Goal: Information Seeking & Learning: Compare options

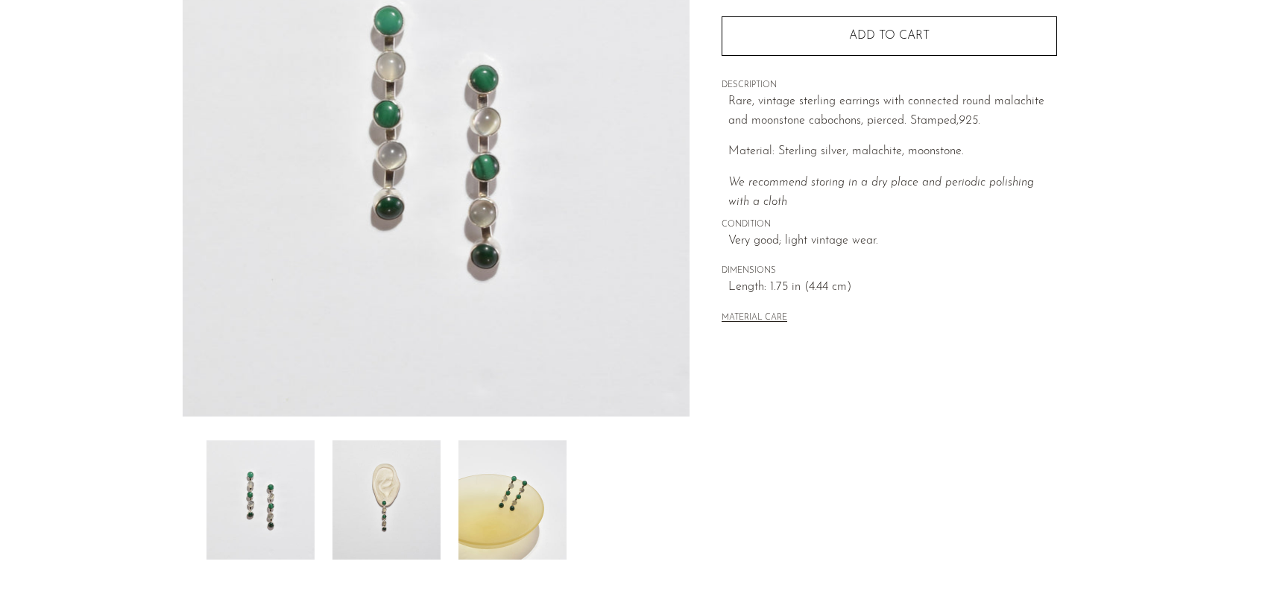
scroll to position [224, 0]
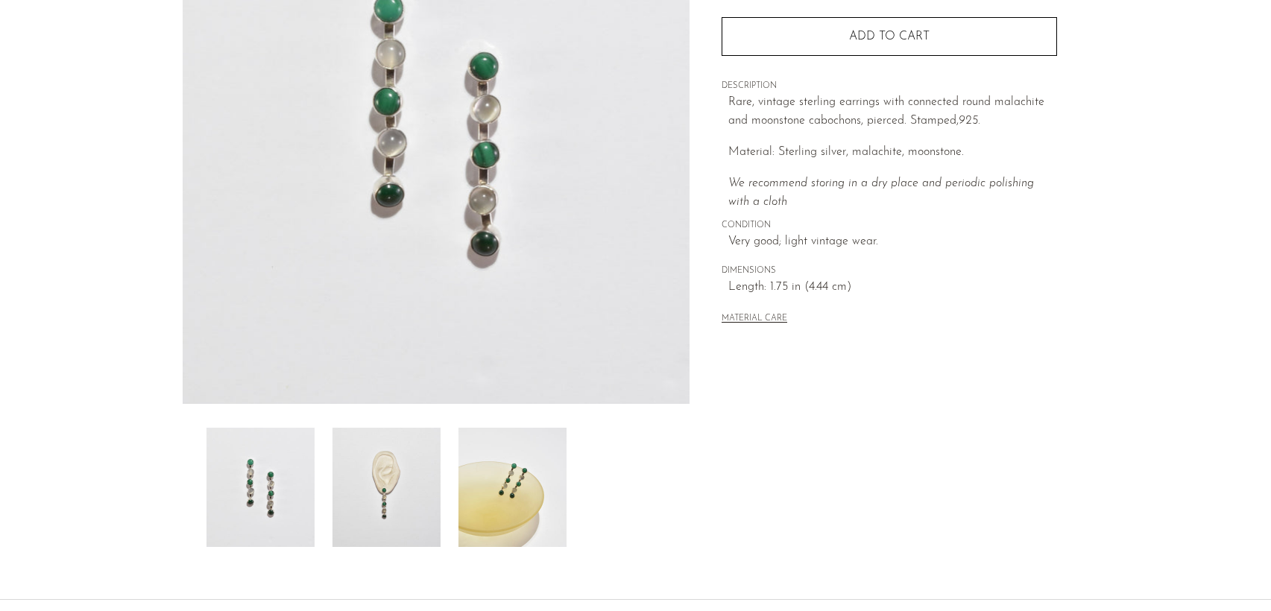
click at [498, 481] on img at bounding box center [512, 487] width 108 height 119
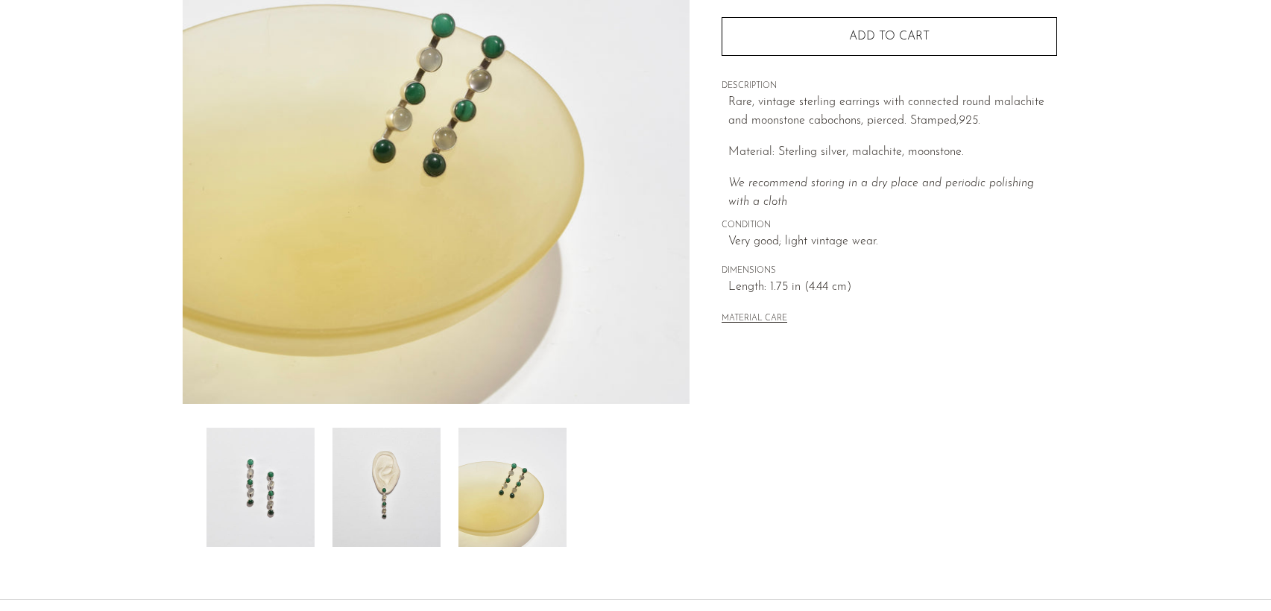
click at [394, 485] on img at bounding box center [386, 487] width 108 height 119
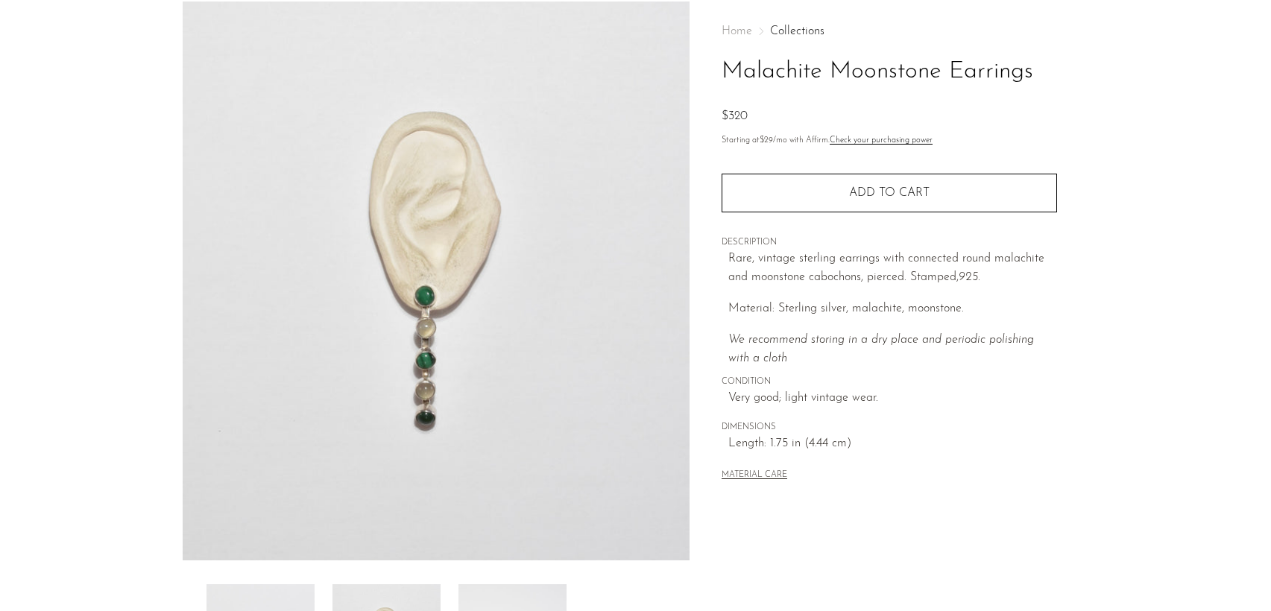
scroll to position [0, 0]
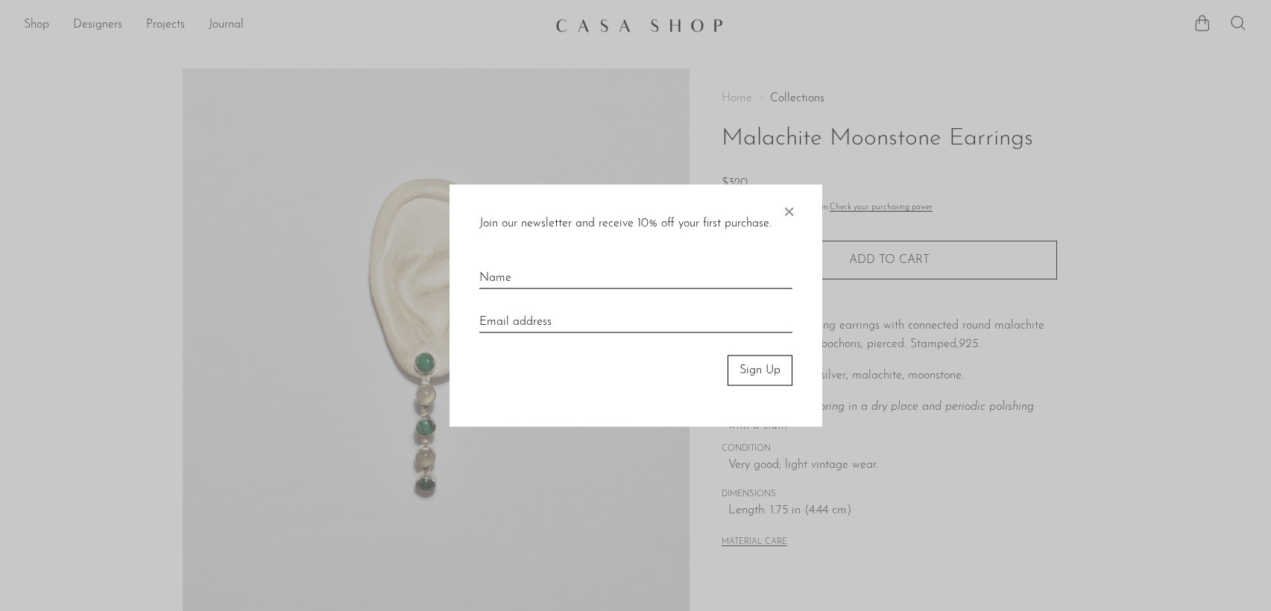
click at [38, 26] on div at bounding box center [635, 305] width 1271 height 611
click at [793, 218] on span "×" at bounding box center [788, 209] width 15 height 48
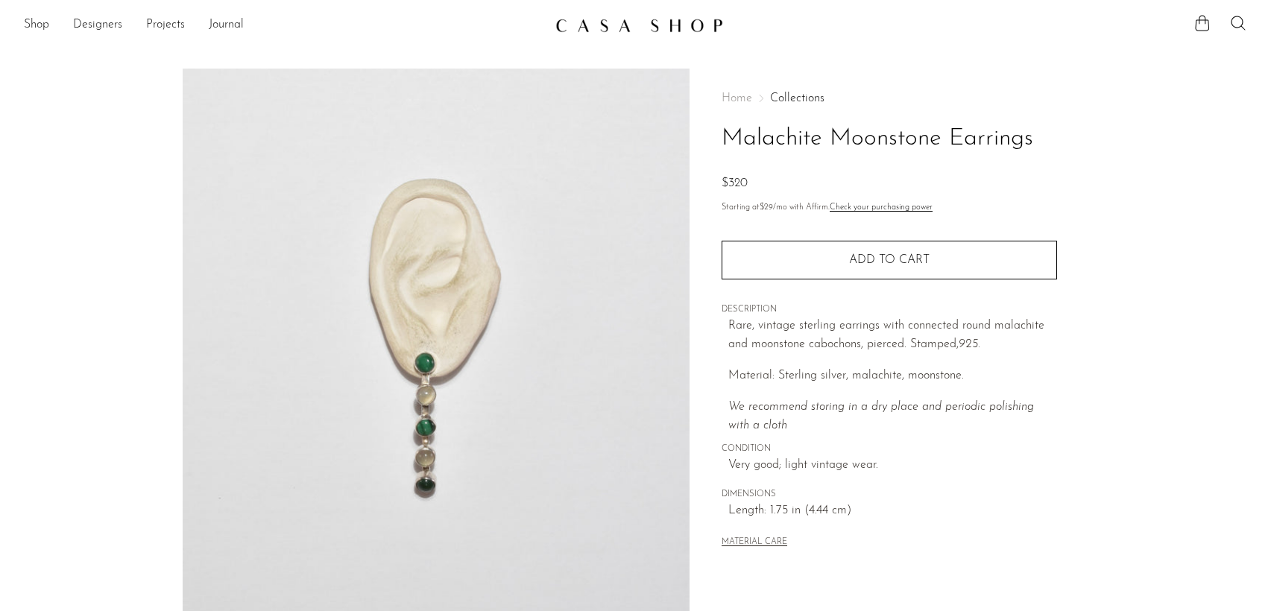
click at [60, 8] on section "Shop Featured New Arrivals Bestsellers Coming Soon Jewelry Jewelry All Earrings…" at bounding box center [635, 19] width 1271 height 39
click at [51, 21] on ul "Shop Featured New Arrivals Bestsellers Coming Soon Jewelry Jewelry All Earrings…" at bounding box center [284, 25] width 520 height 25
click at [37, 29] on link "Shop" at bounding box center [36, 25] width 25 height 19
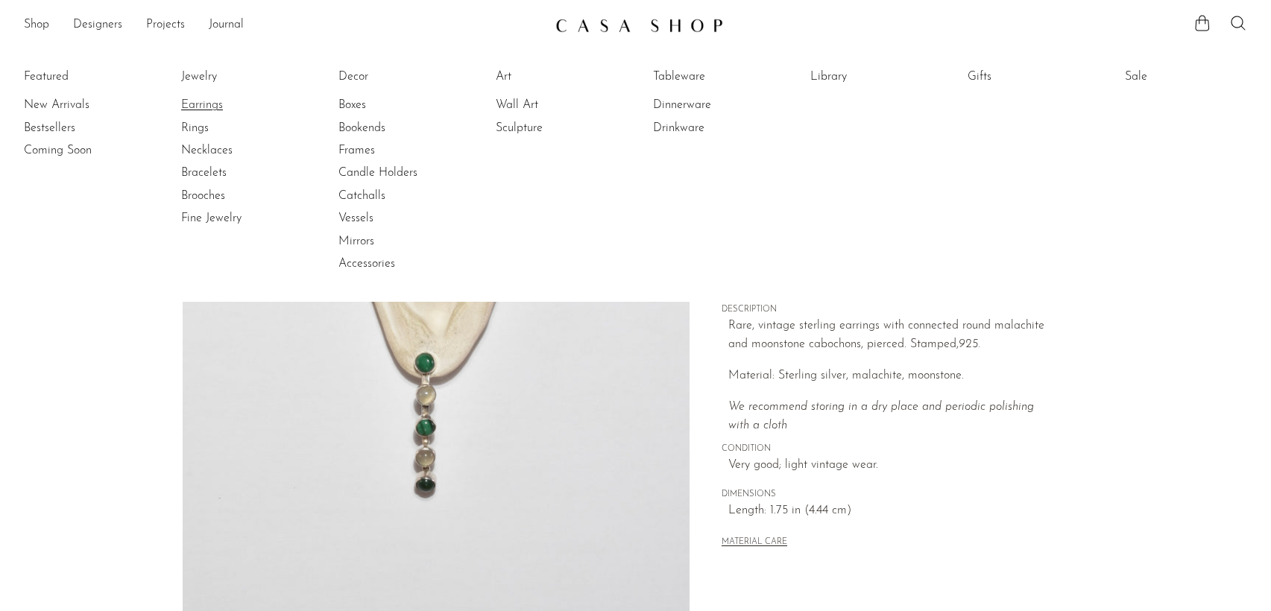
click at [204, 104] on link "Earrings" at bounding box center [237, 105] width 112 height 16
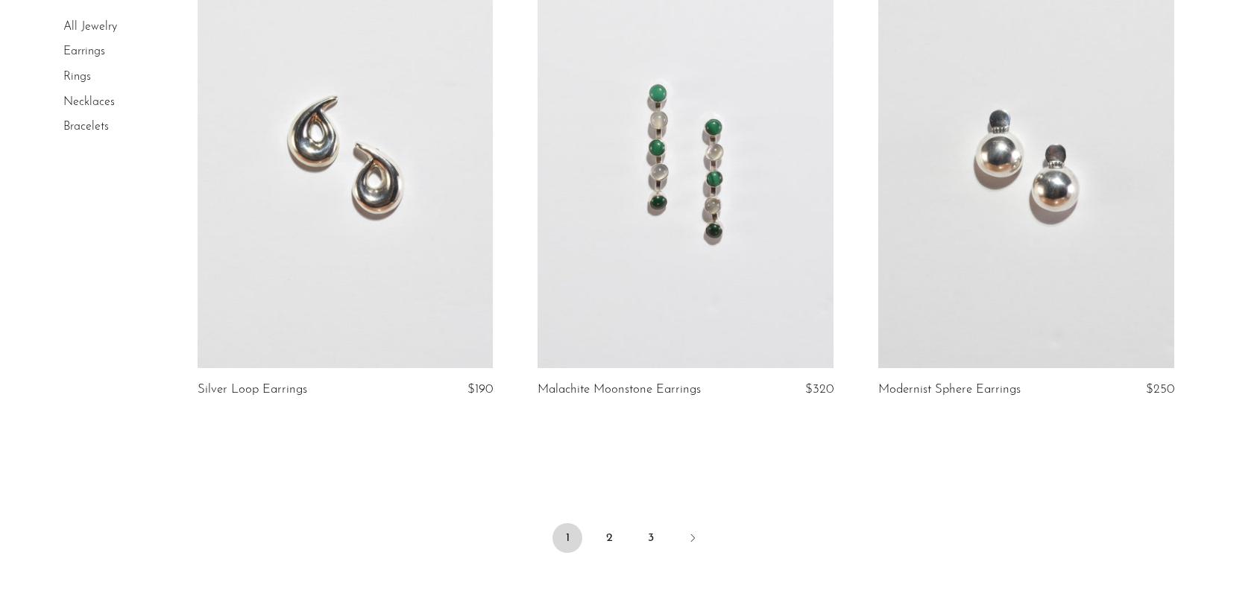
scroll to position [5442, 0]
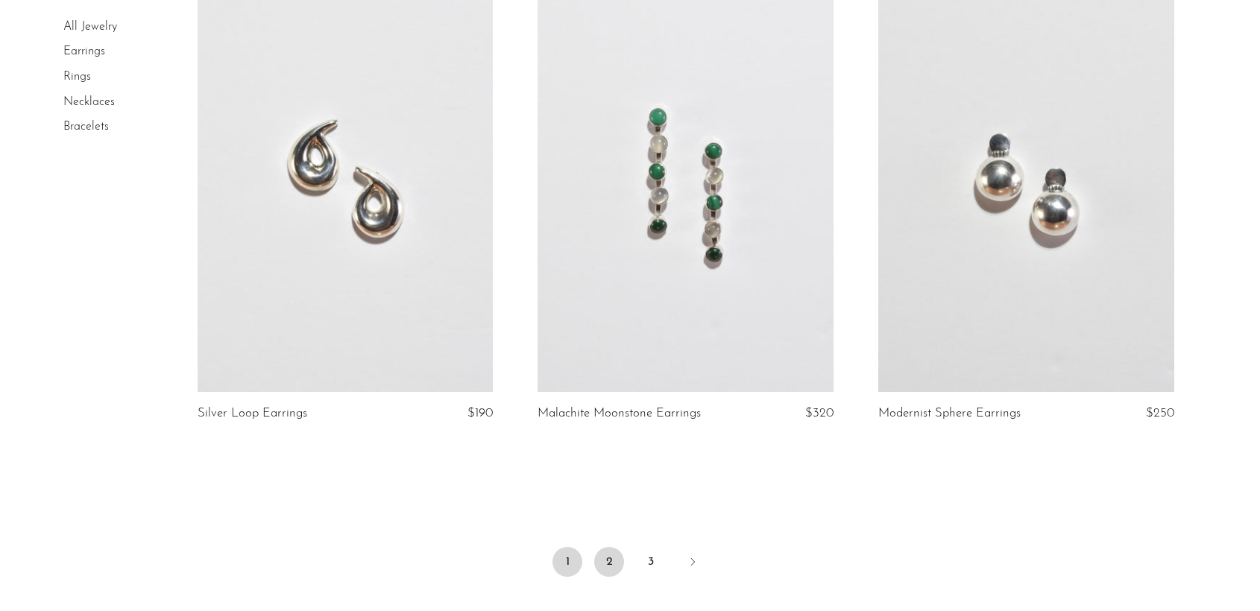
click at [619, 565] on link "2" at bounding box center [609, 562] width 30 height 30
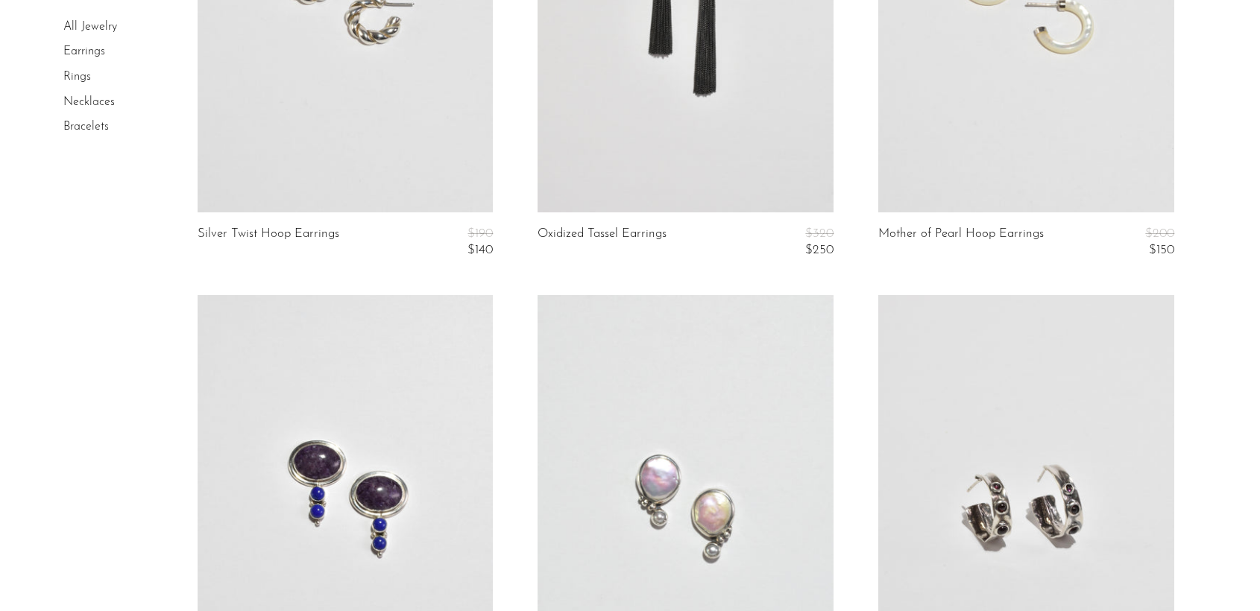
scroll to position [5069, 0]
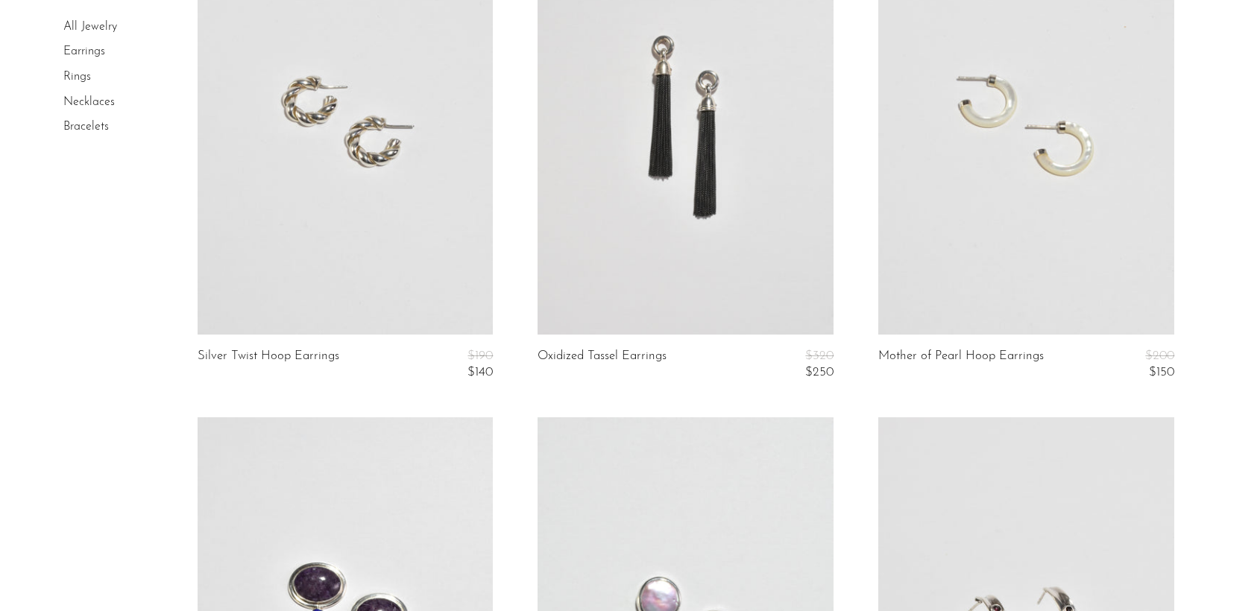
click at [1013, 204] on link at bounding box center [1026, 127] width 296 height 414
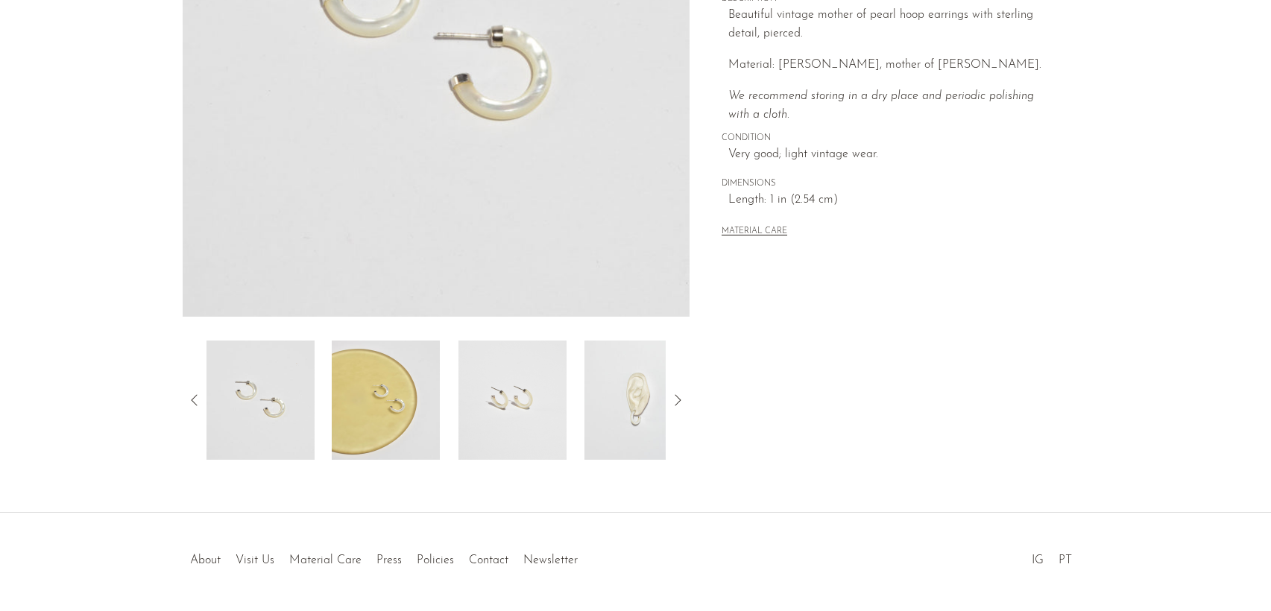
scroll to position [359, 0]
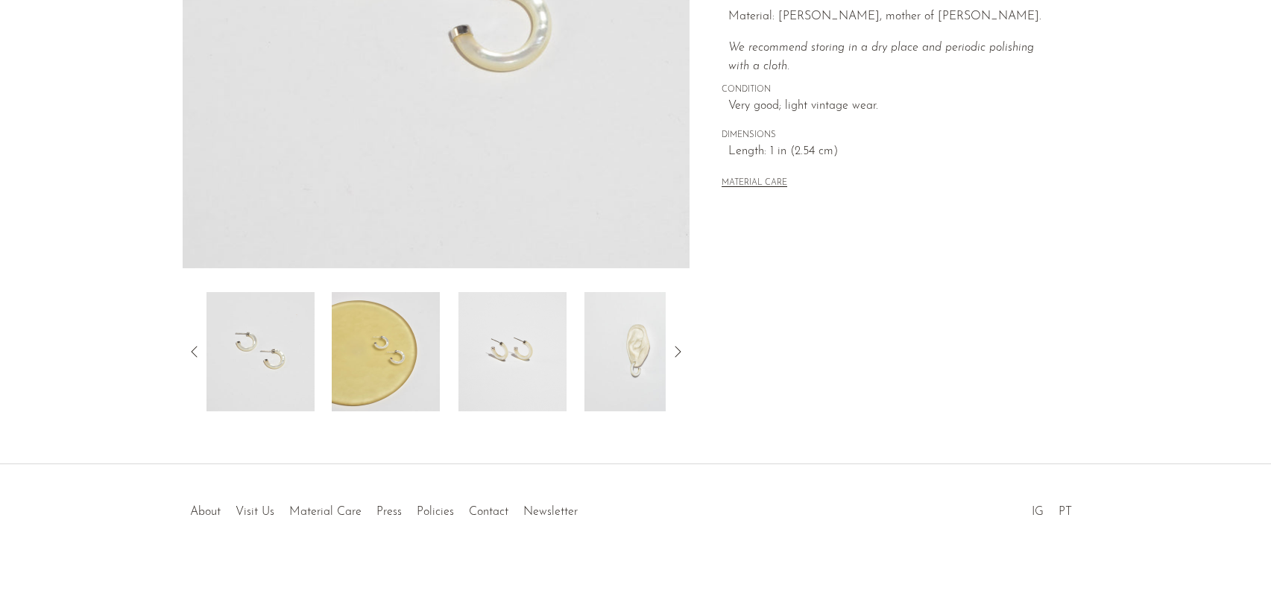
click at [399, 382] on img at bounding box center [386, 351] width 108 height 119
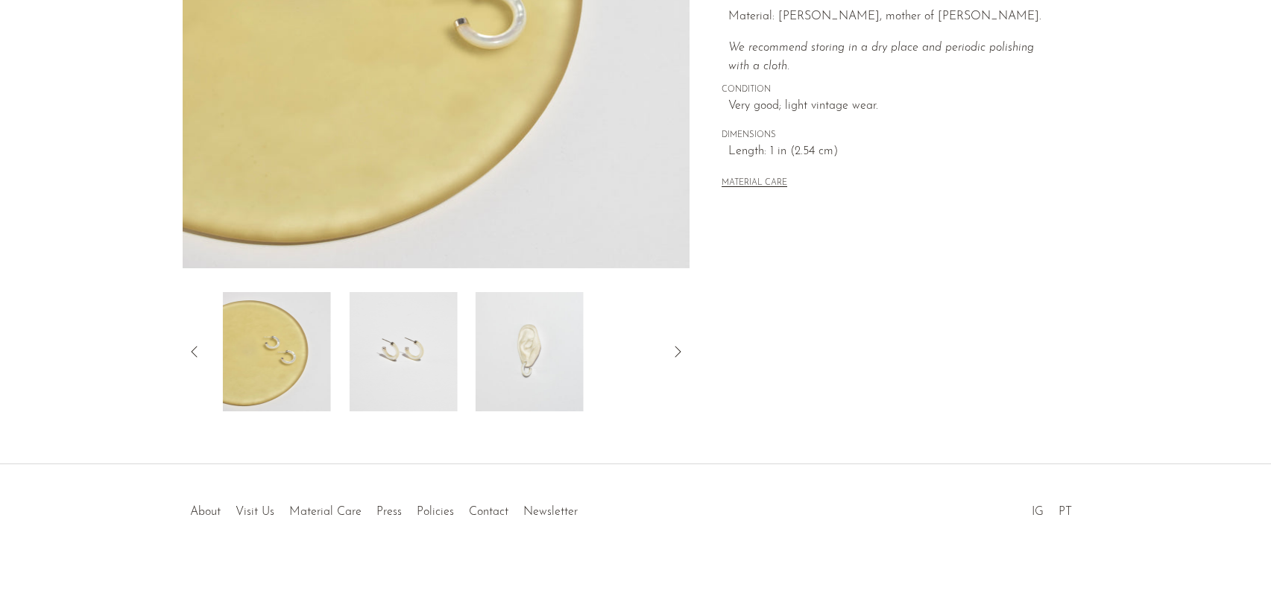
scroll to position [285, 0]
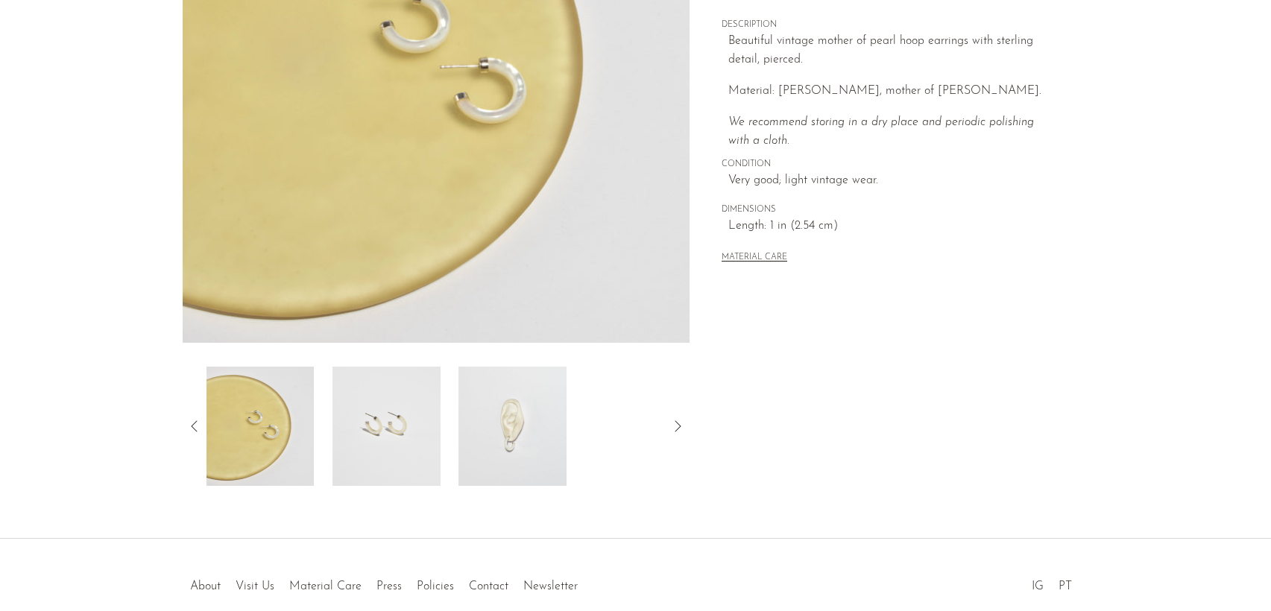
click at [526, 427] on img at bounding box center [512, 426] width 108 height 119
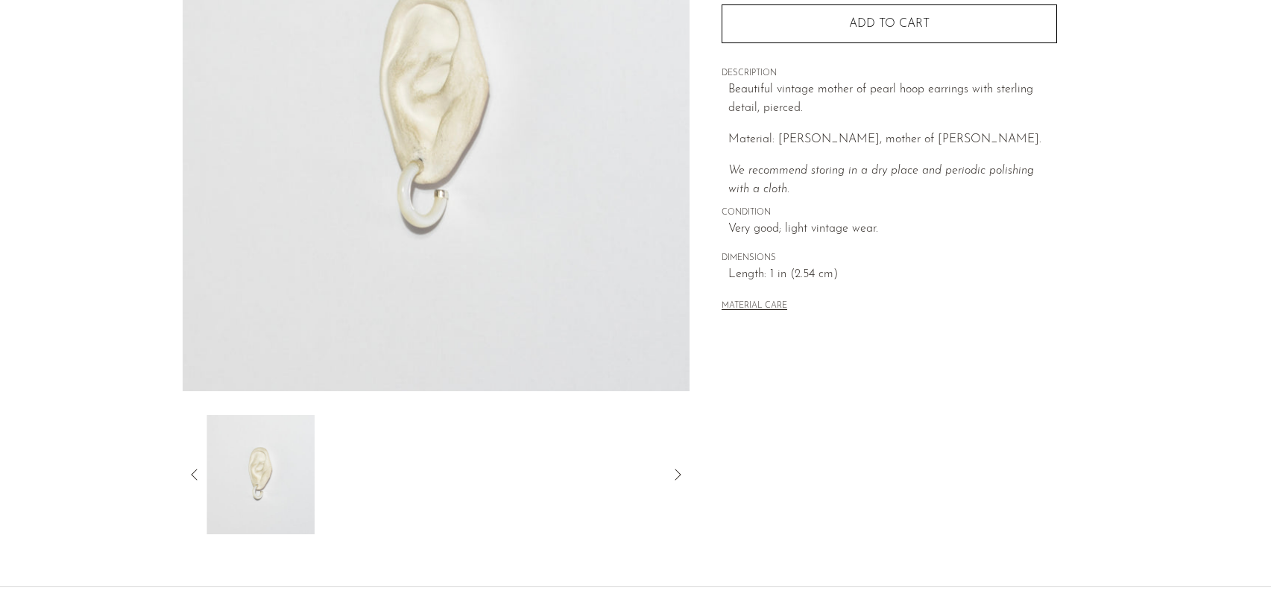
scroll to position [210, 0]
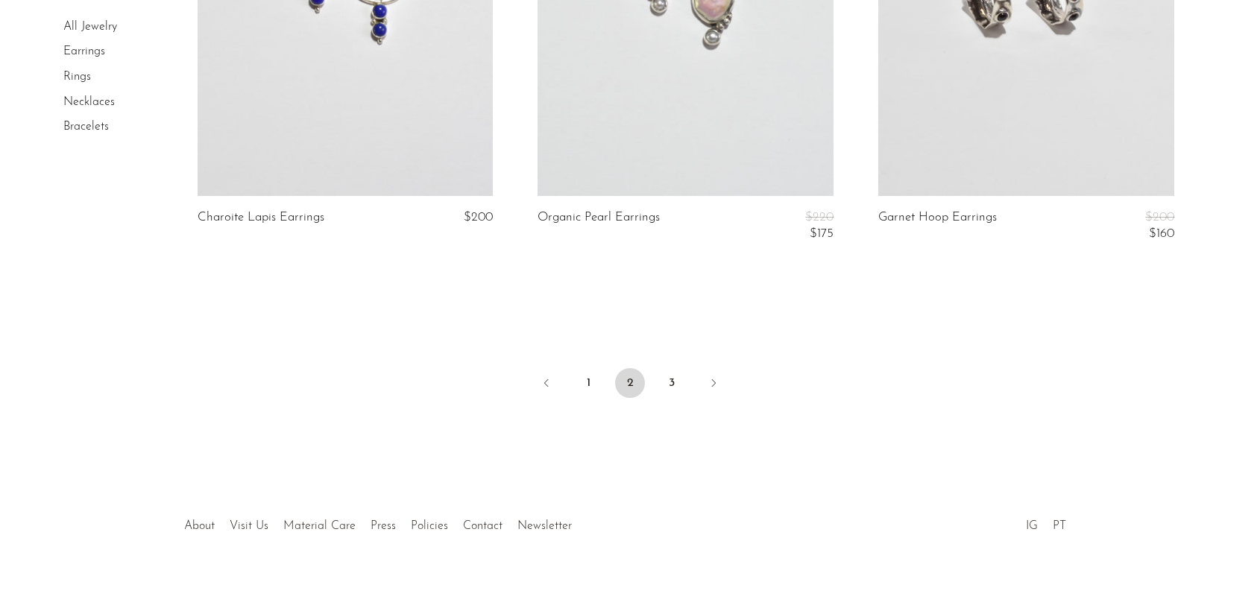
scroll to position [5719, 0]
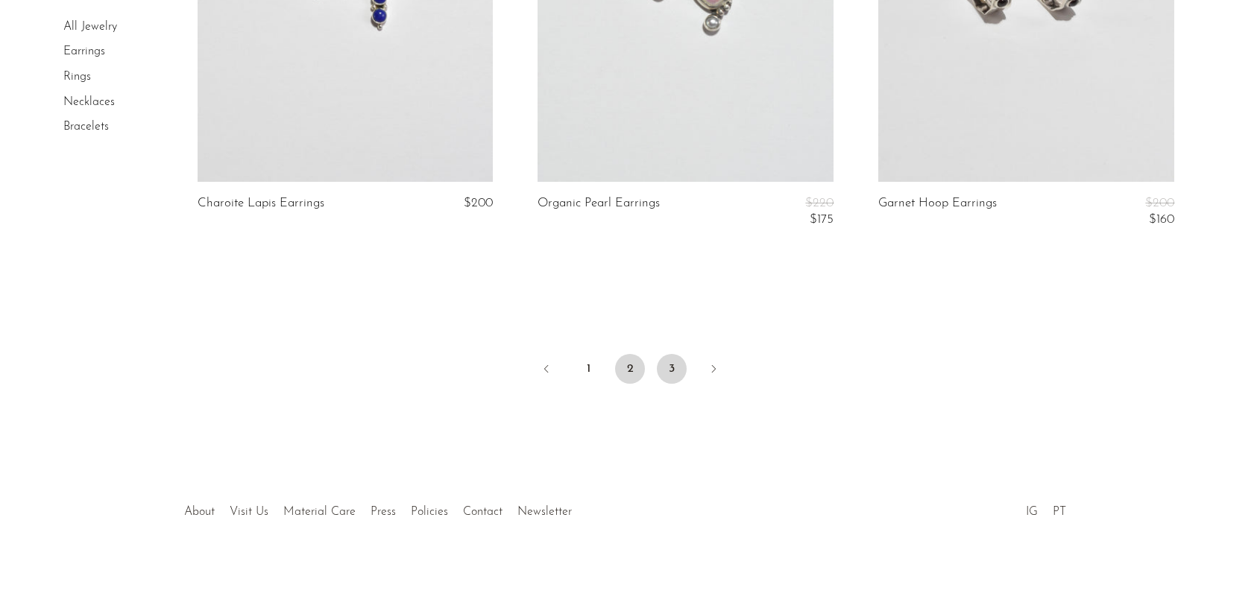
click at [680, 377] on link "3" at bounding box center [672, 369] width 30 height 30
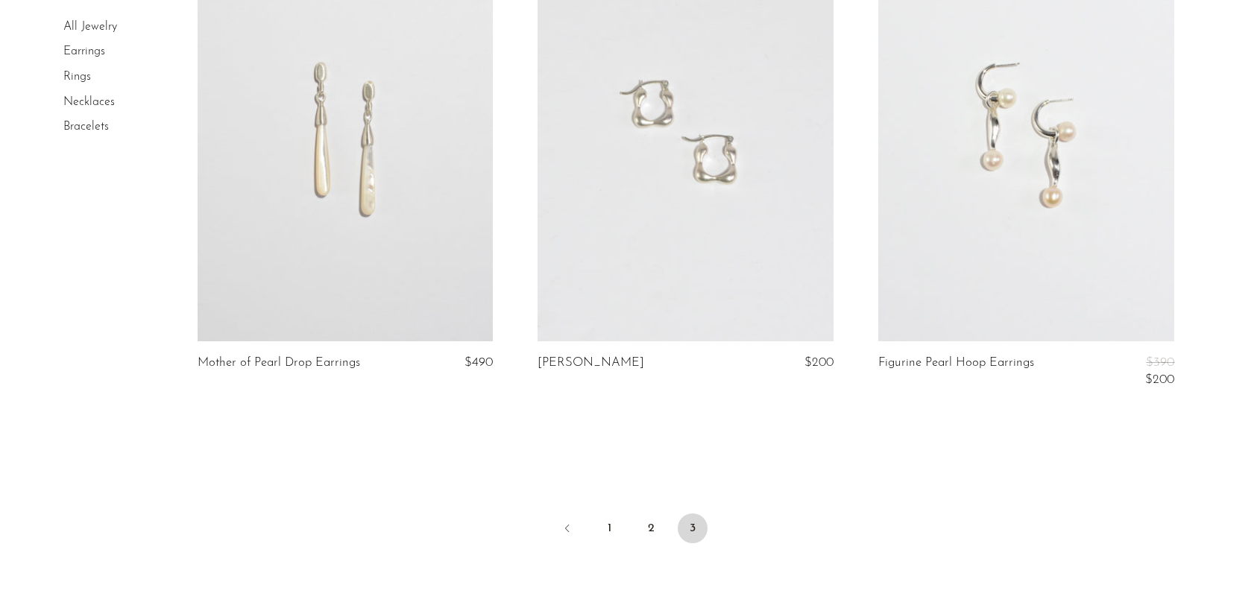
scroll to position [671, 0]
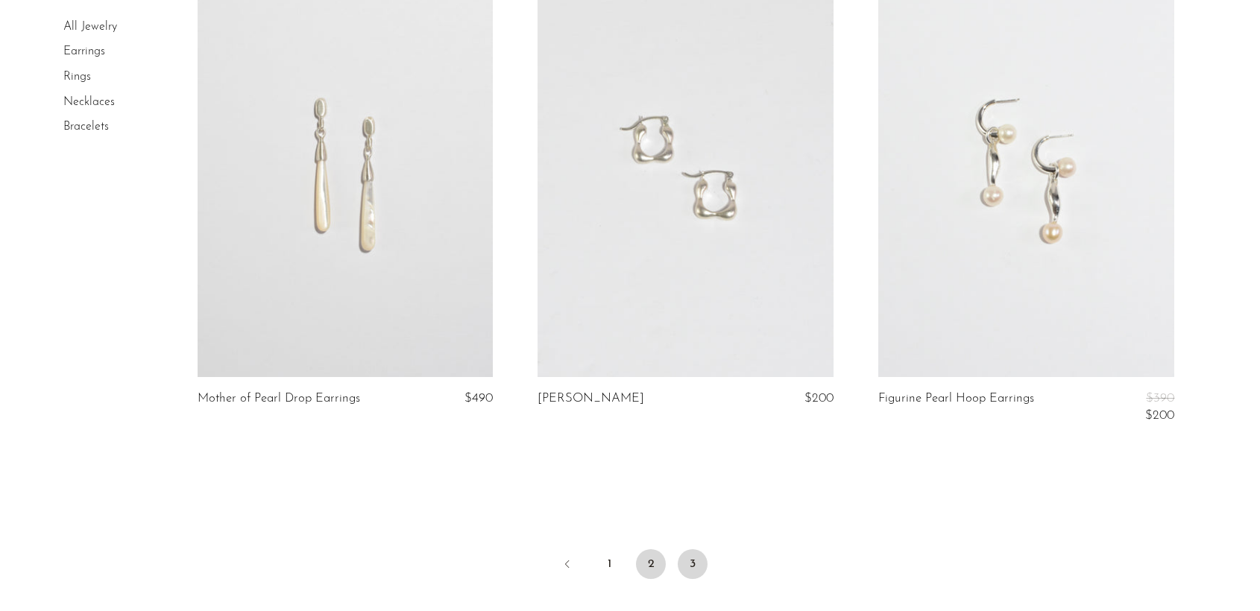
click at [645, 573] on link "2" at bounding box center [651, 564] width 30 height 30
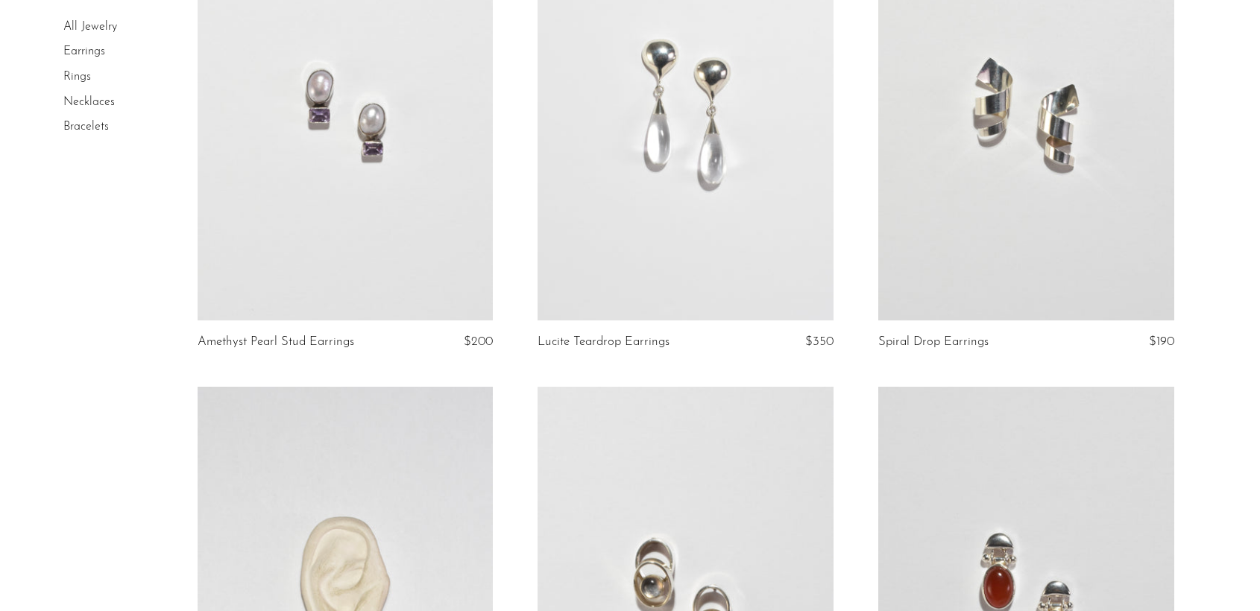
scroll to position [3876, 0]
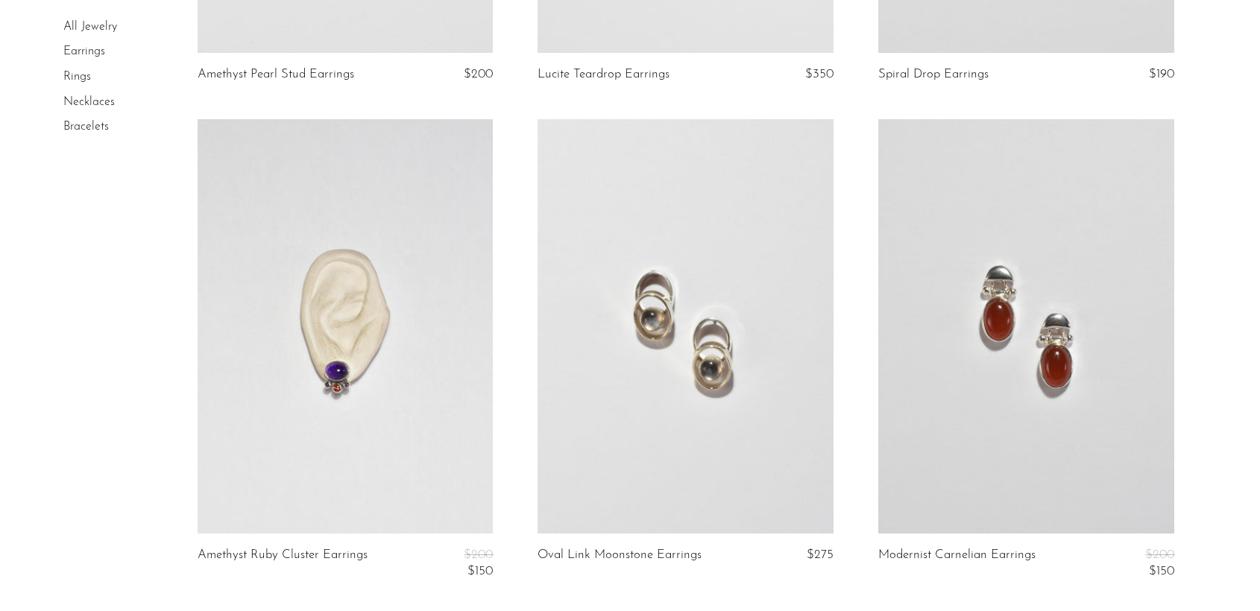
click at [948, 464] on link at bounding box center [1026, 326] width 296 height 414
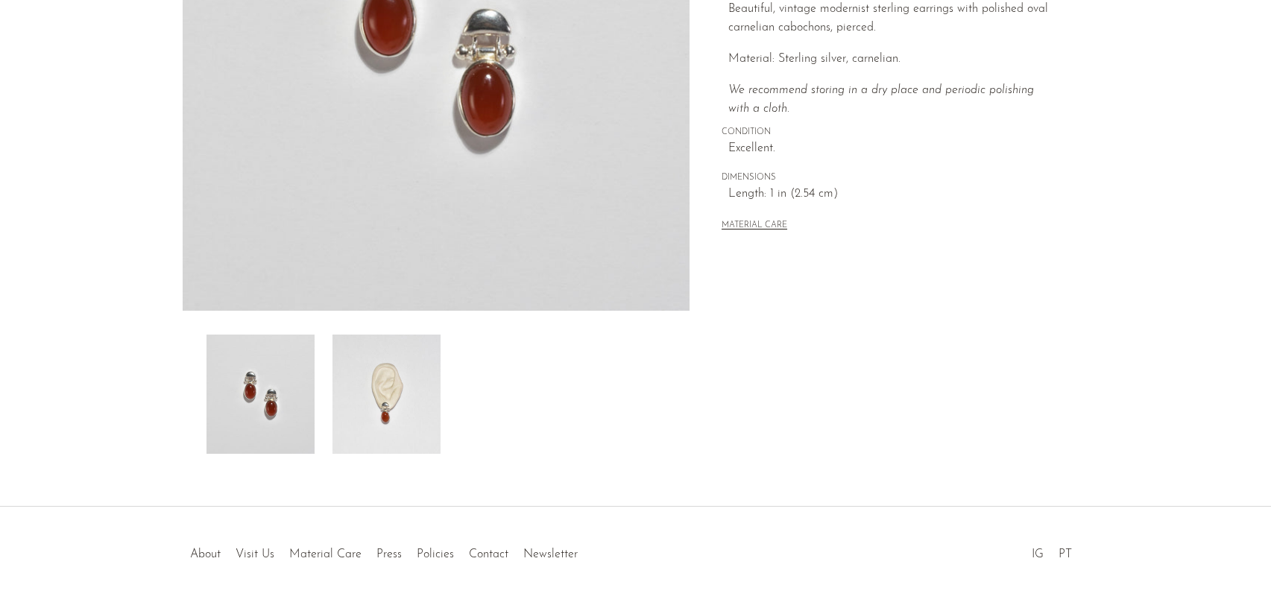
scroll to position [359, 0]
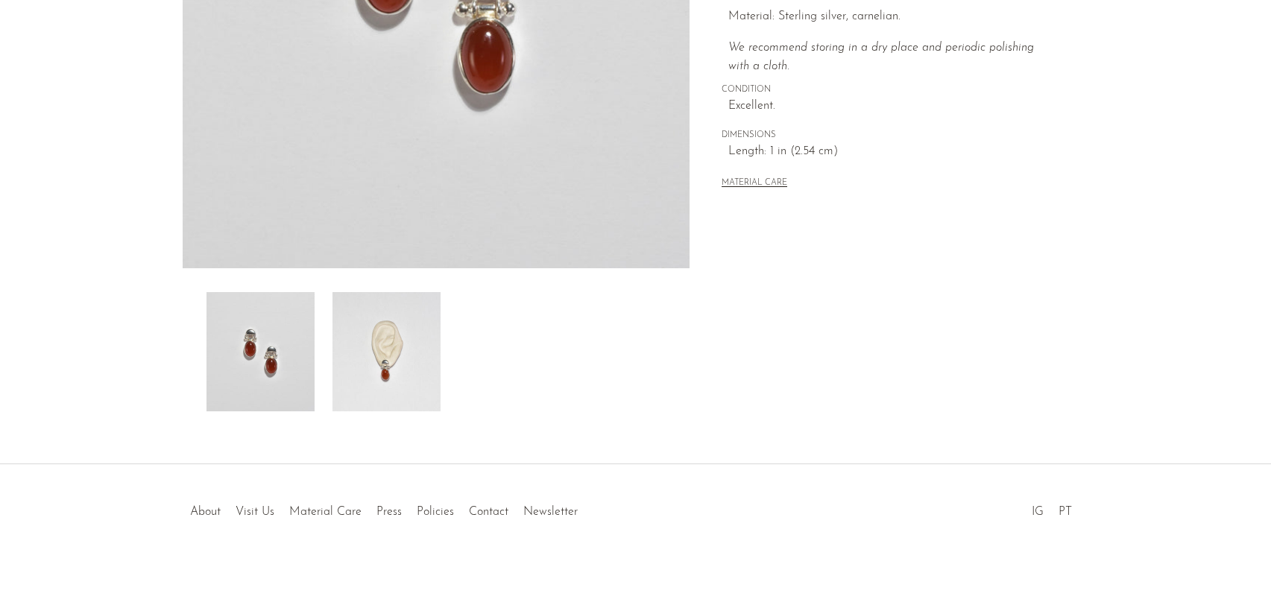
click at [382, 371] on img at bounding box center [386, 351] width 108 height 119
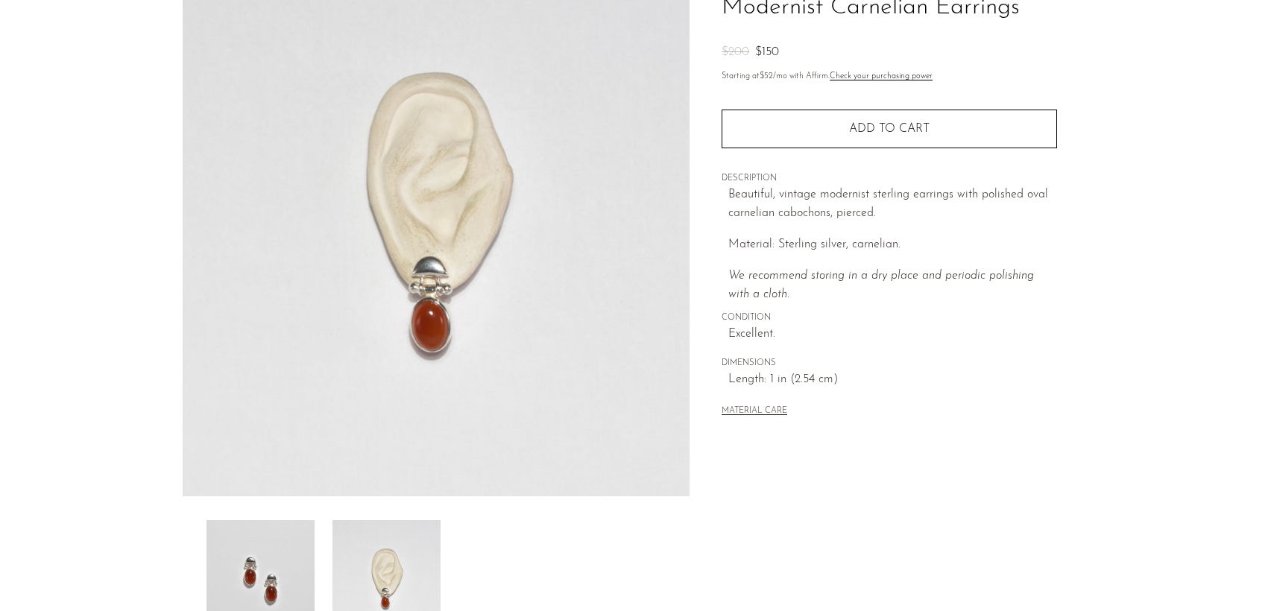
scroll to position [136, 0]
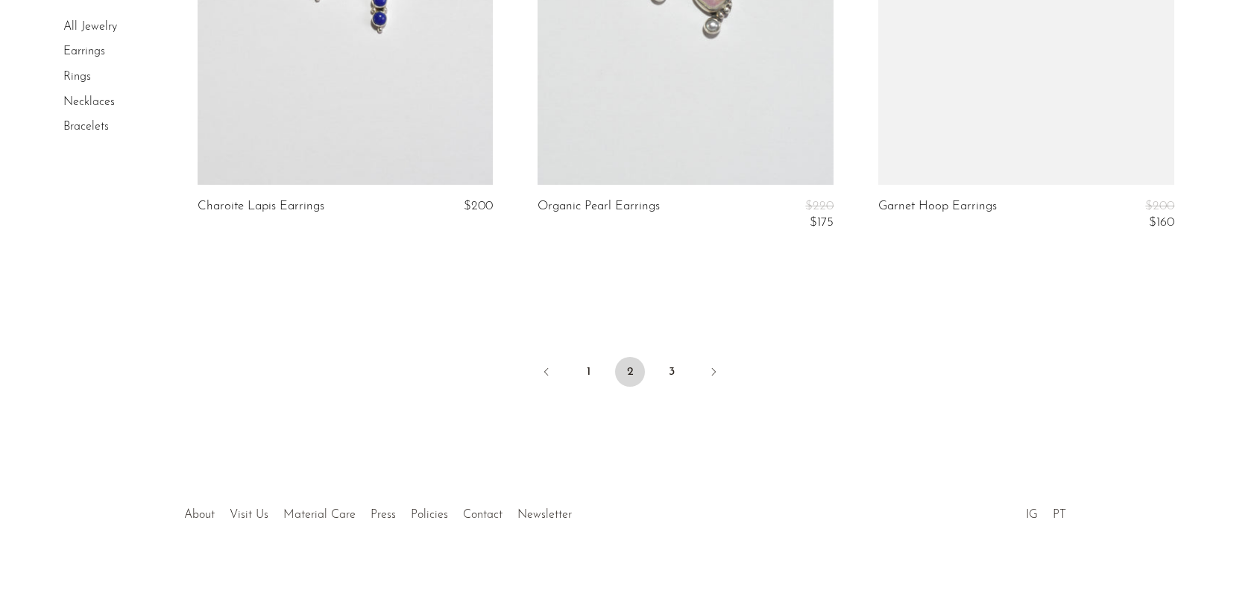
scroll to position [5719, 0]
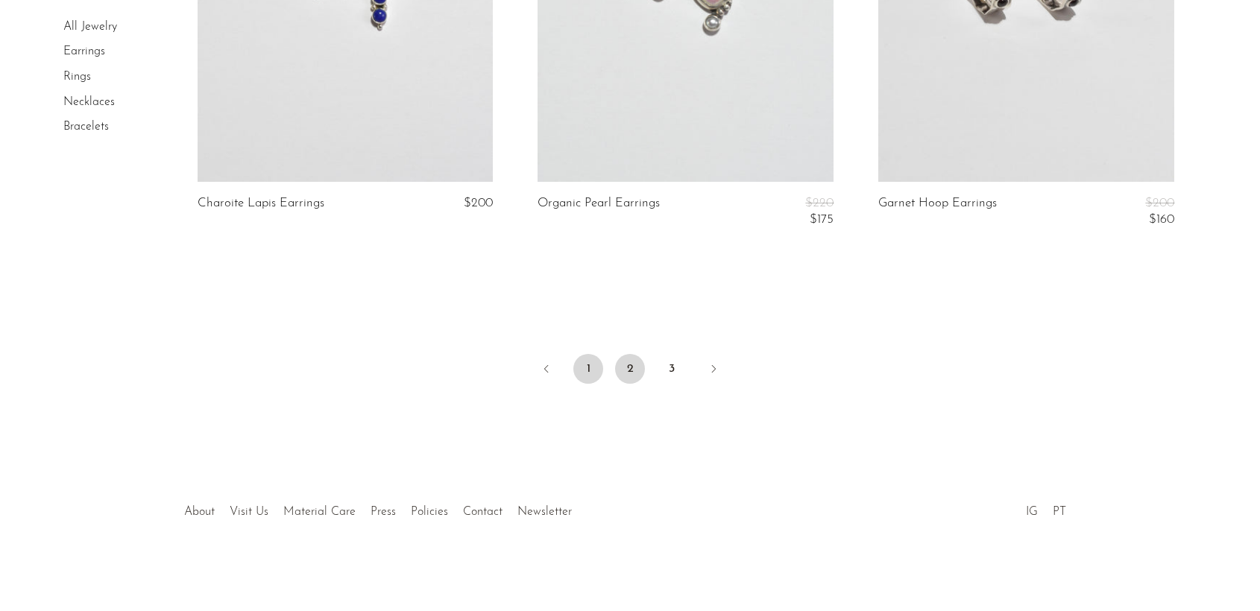
click at [597, 370] on link "1" at bounding box center [588, 369] width 30 height 30
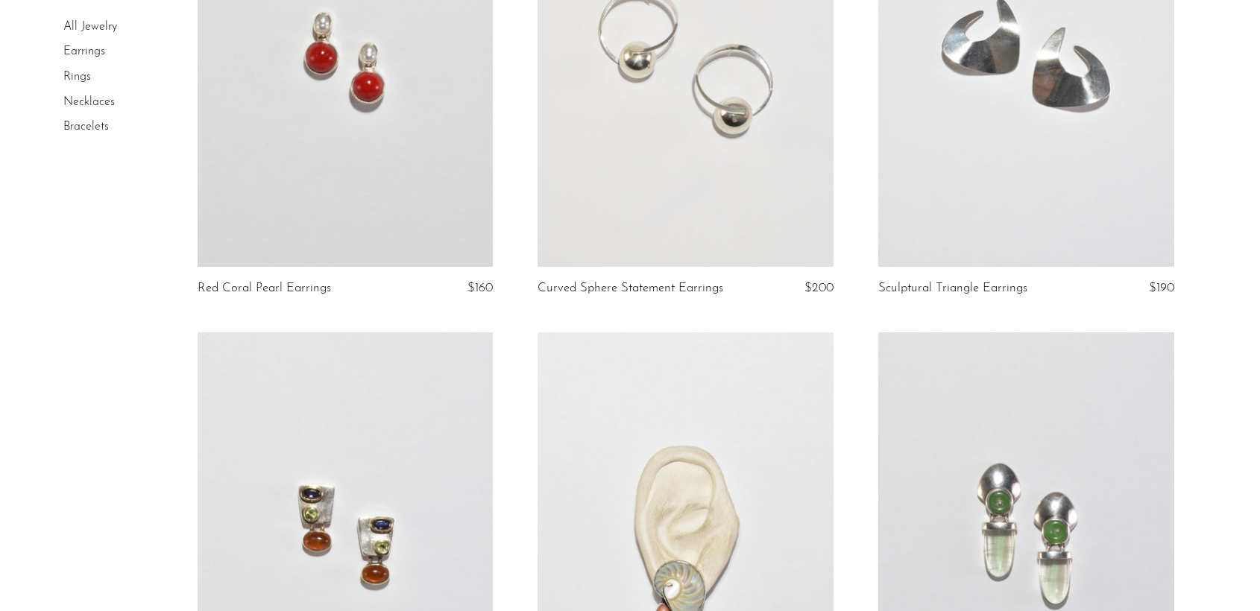
scroll to position [3399, 0]
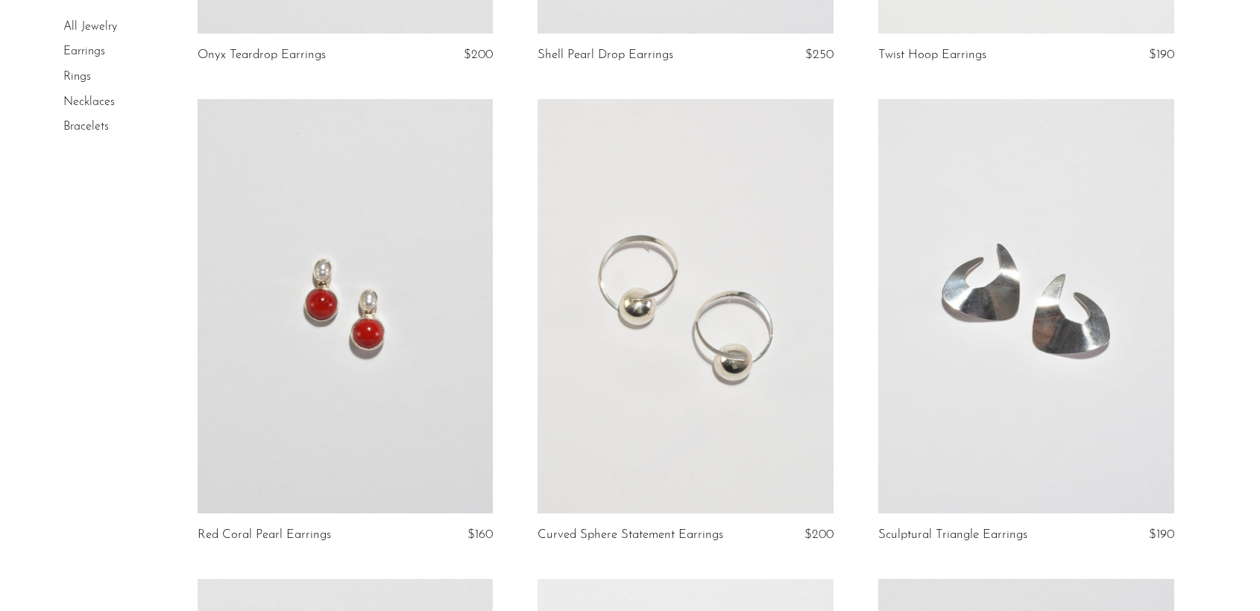
click at [84, 74] on link "Rings" at bounding box center [77, 77] width 28 height 12
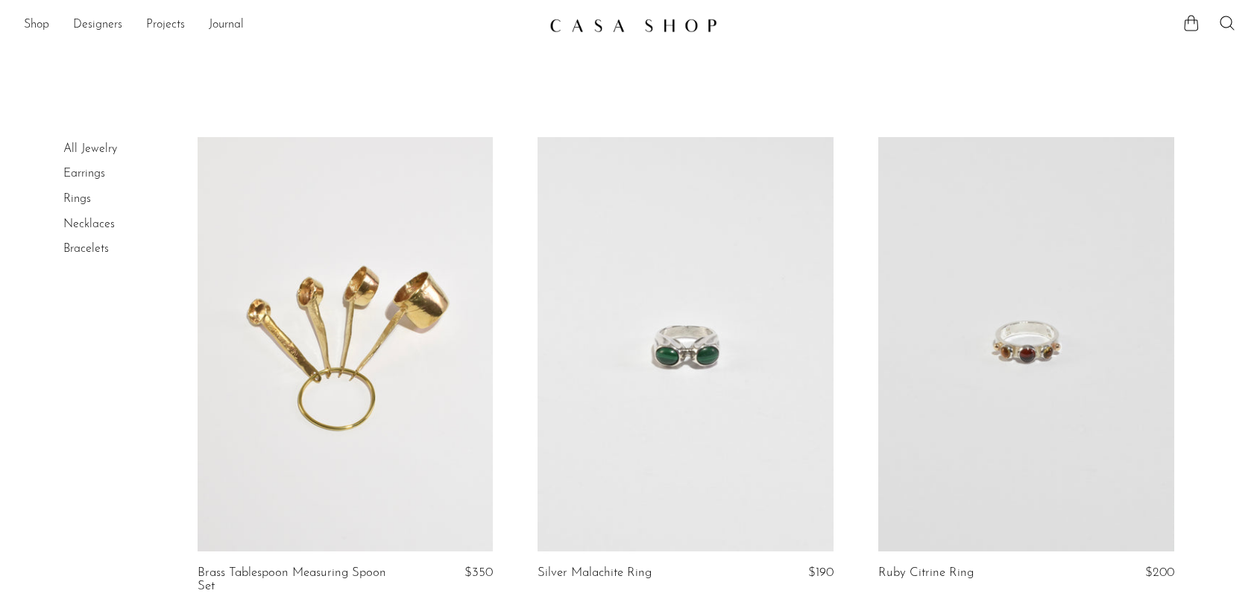
click at [1034, 488] on link at bounding box center [1026, 344] width 296 height 414
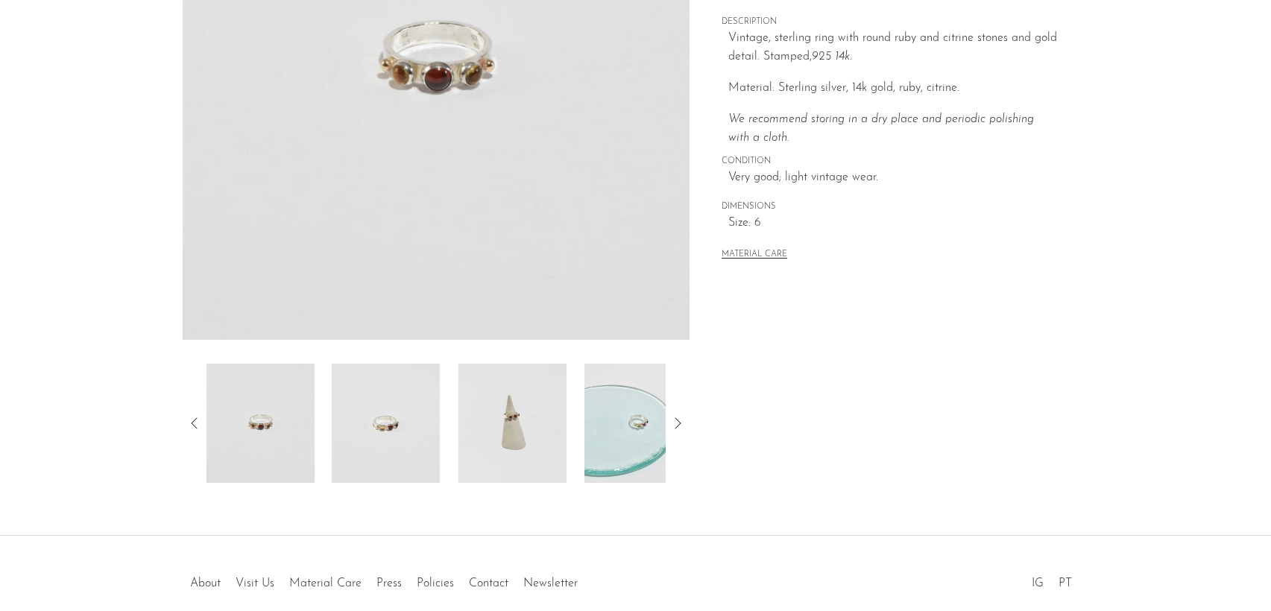
scroll to position [298, 0]
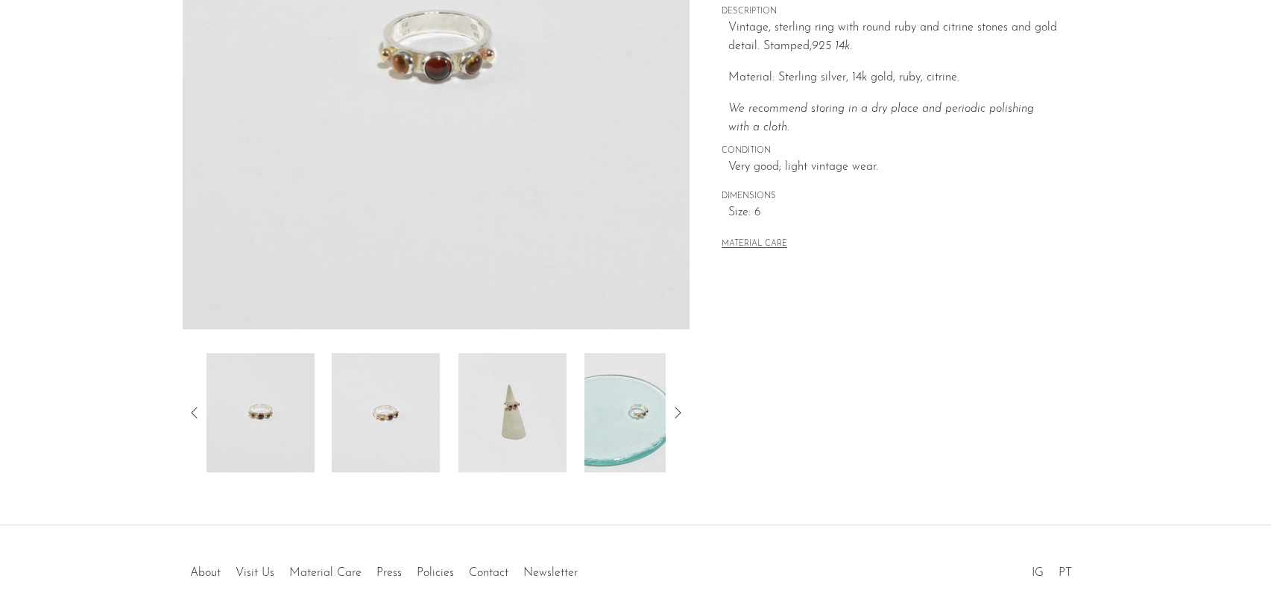
click at [424, 441] on img at bounding box center [386, 412] width 108 height 119
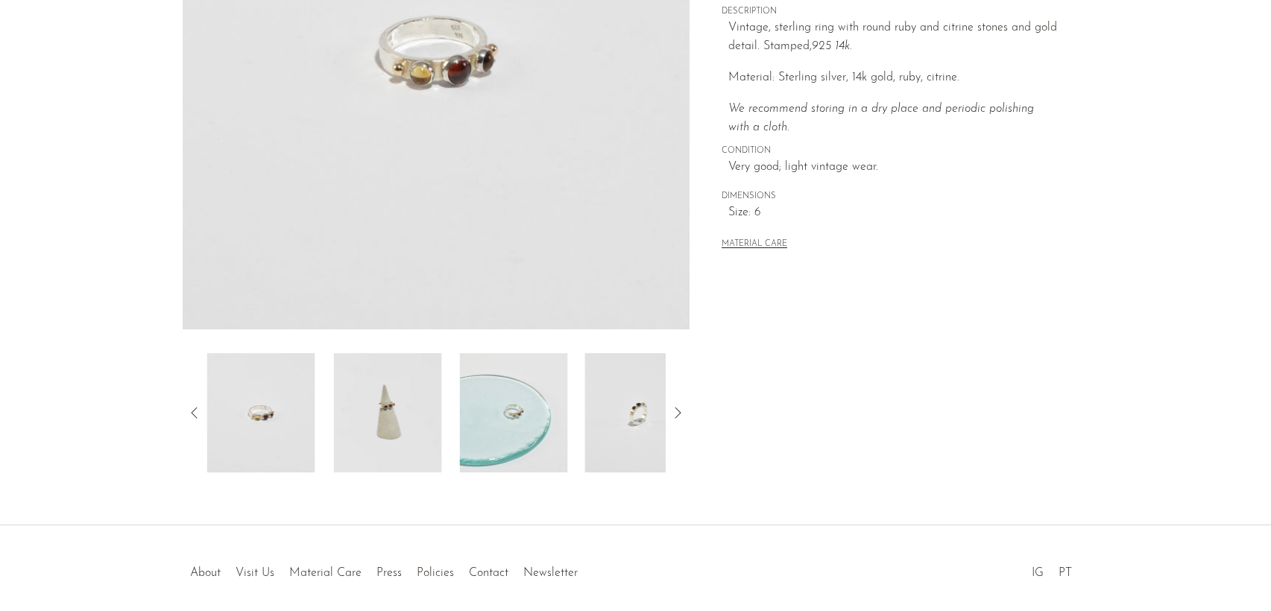
click at [438, 442] on img at bounding box center [387, 412] width 108 height 119
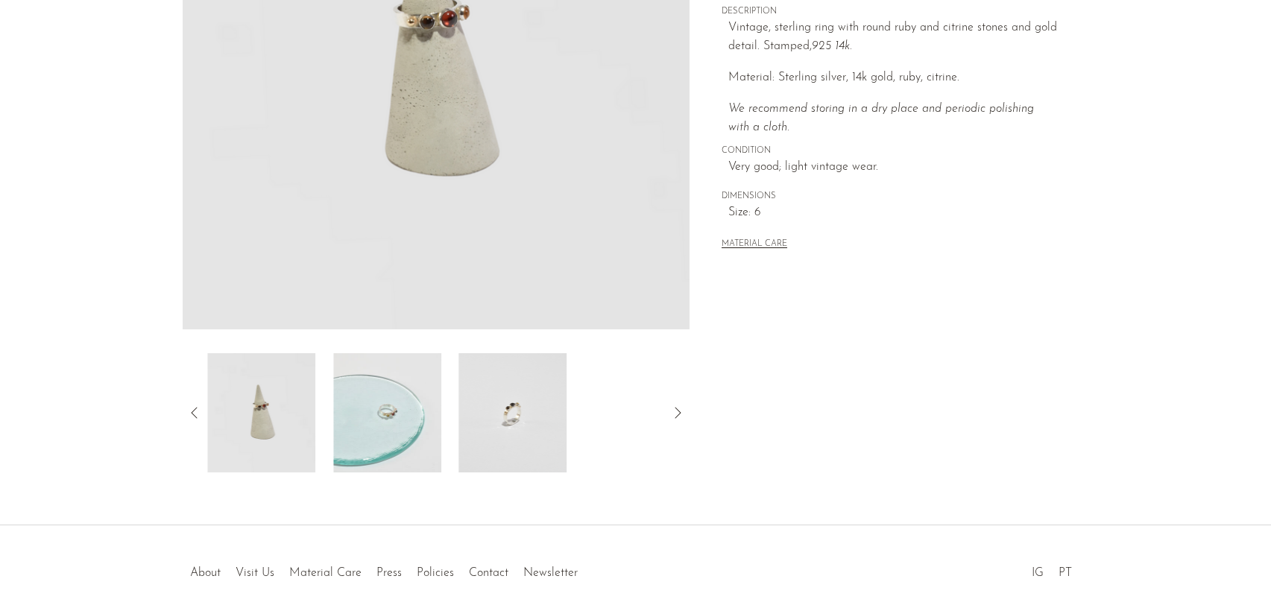
click at [452, 426] on div at bounding box center [436, 412] width 460 height 119
click at [433, 425] on img at bounding box center [386, 412] width 108 height 119
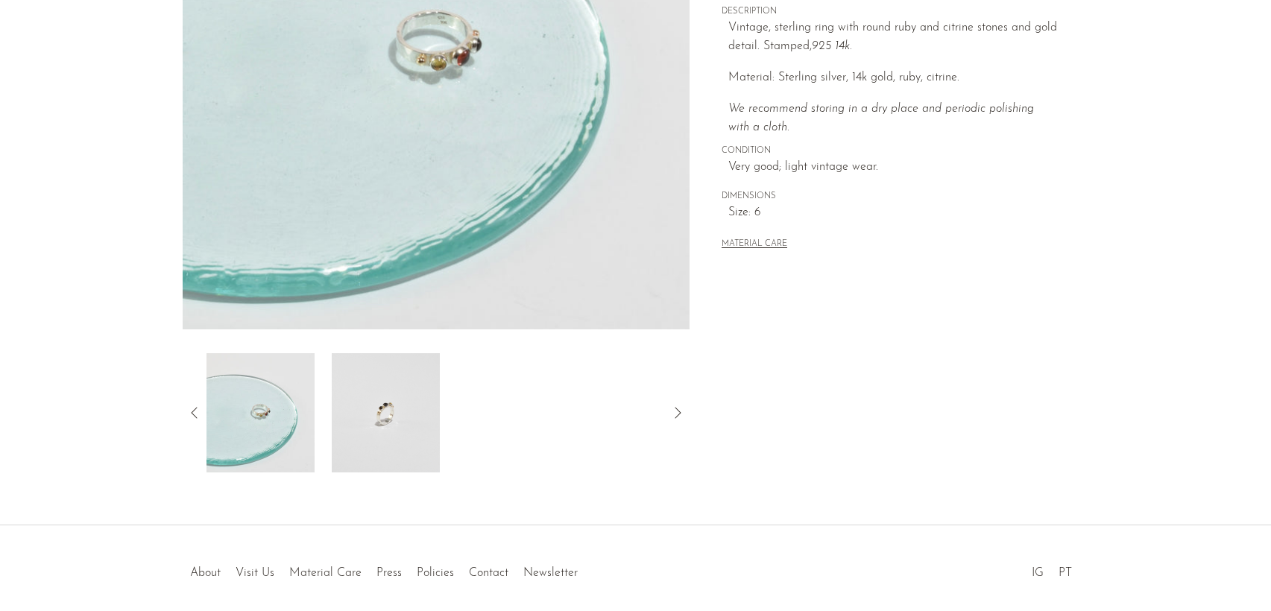
click at [431, 415] on img at bounding box center [386, 412] width 108 height 119
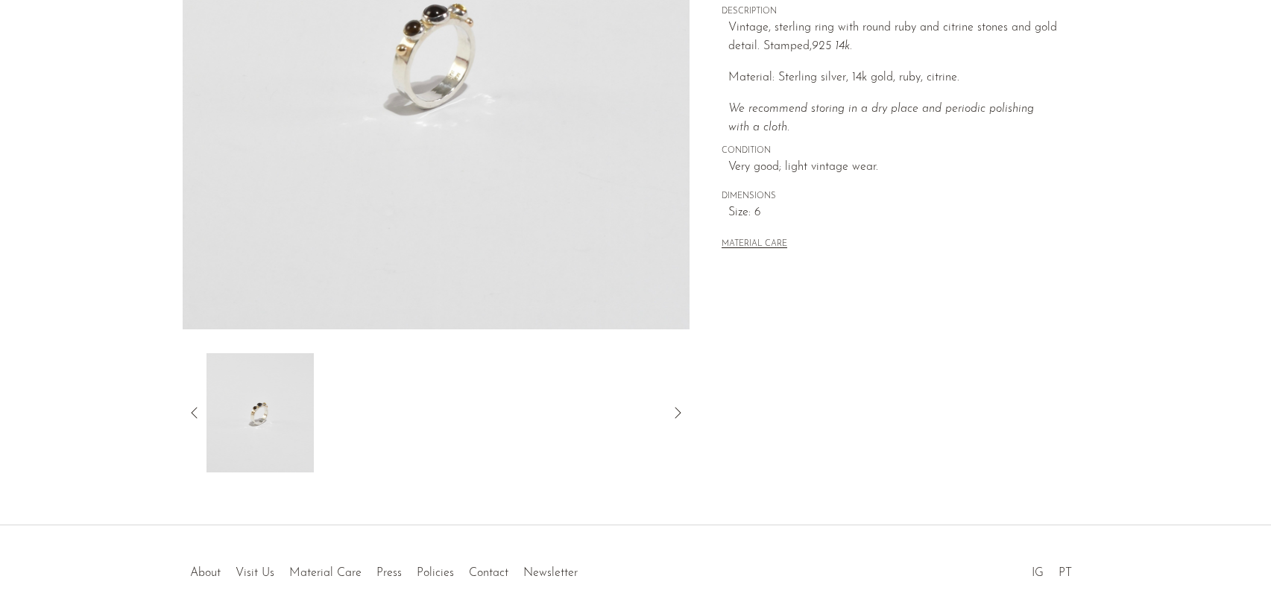
scroll to position [75, 0]
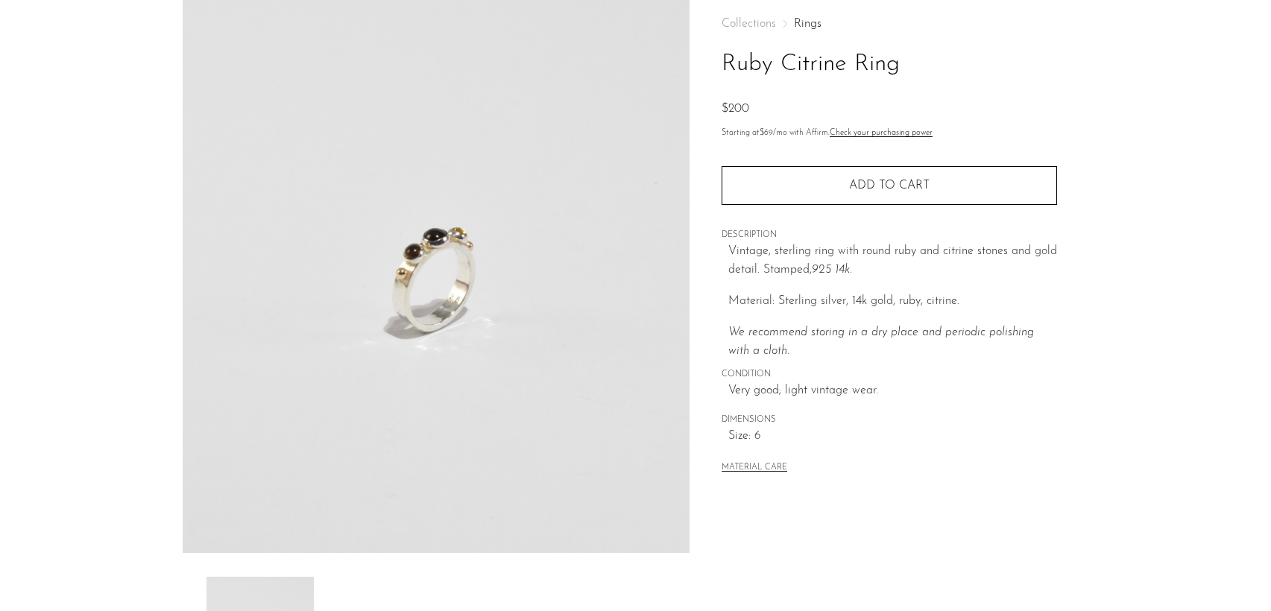
click at [461, 274] on img at bounding box center [437, 273] width 508 height 559
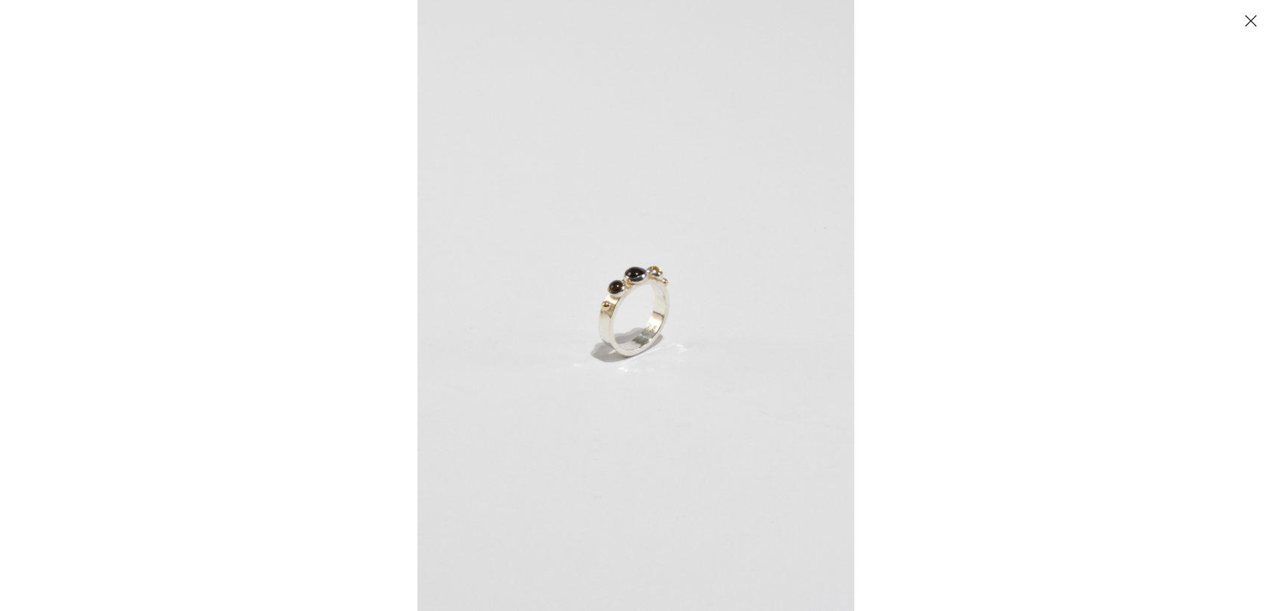
click at [596, 271] on img at bounding box center [635, 305] width 437 height 611
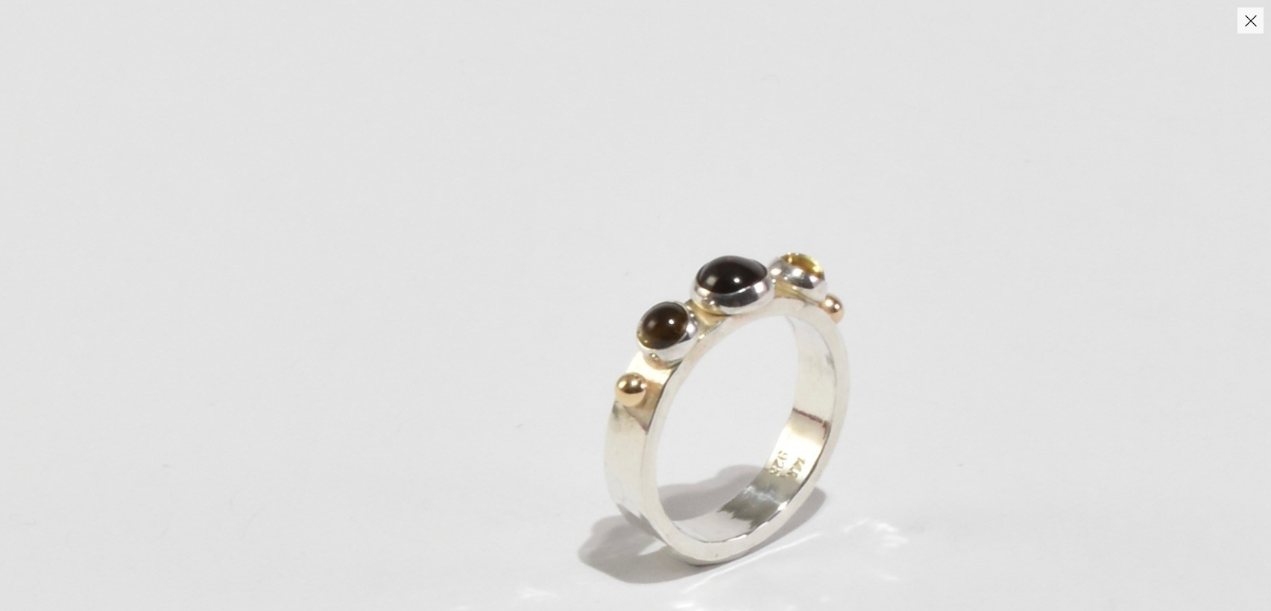
click at [596, 271] on img at bounding box center [733, 389] width 1498 height 2098
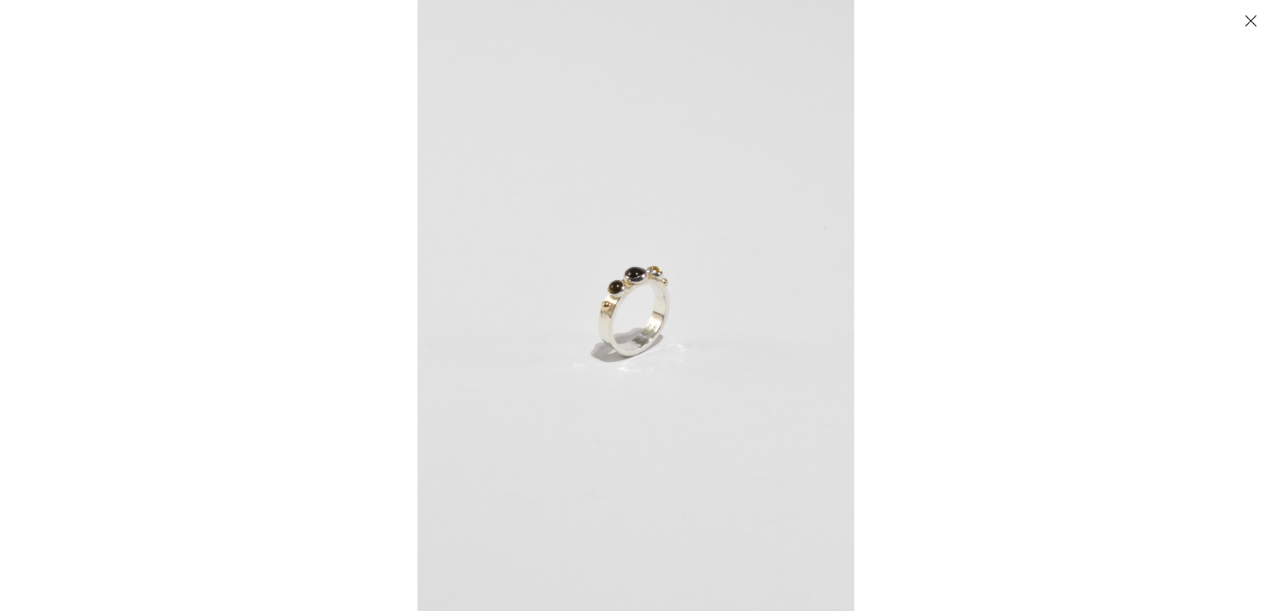
drag, startPoint x: 54, startPoint y: 146, endPoint x: 57, endPoint y: 153, distance: 7.7
click at [57, 153] on div at bounding box center [635, 305] width 1271 height 611
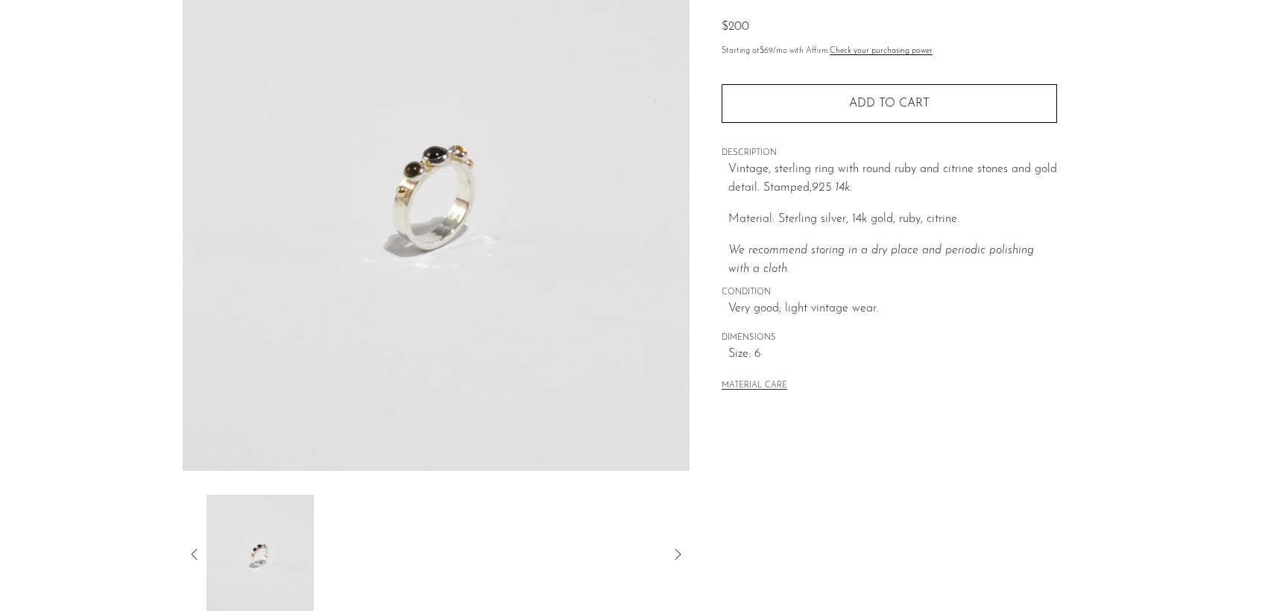
scroll to position [359, 0]
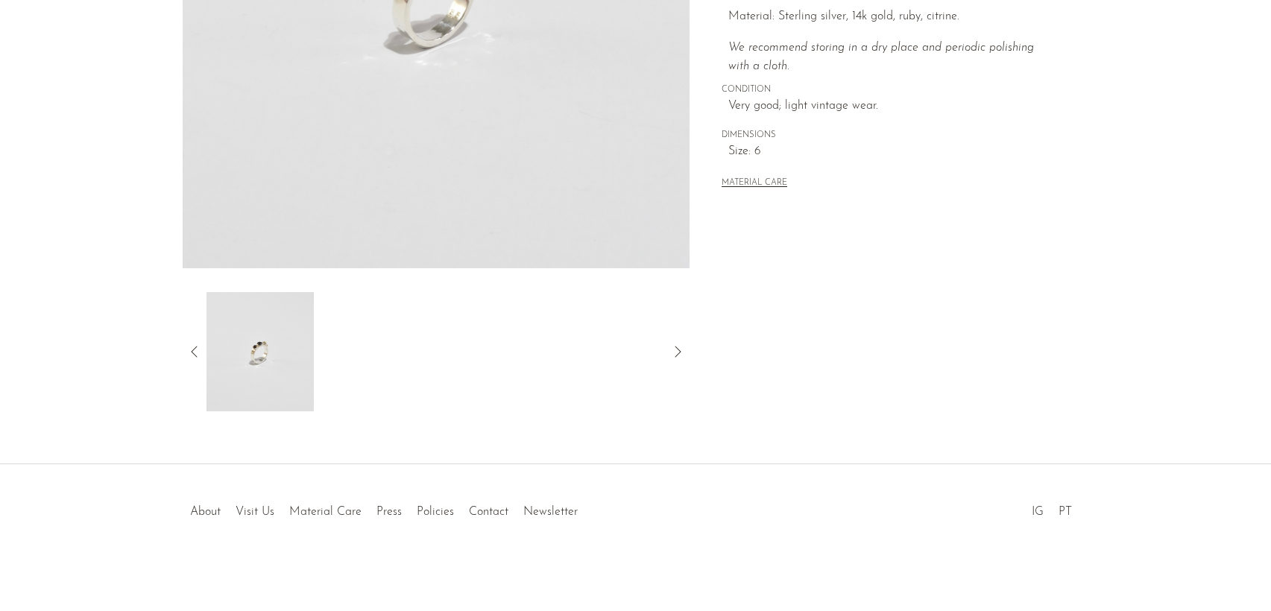
drag, startPoint x: 164, startPoint y: 51, endPoint x: 206, endPoint y: 3, distance: 63.4
click at [164, 51] on article "Ruby Citrine Ring $200" at bounding box center [636, 60] width 954 height 702
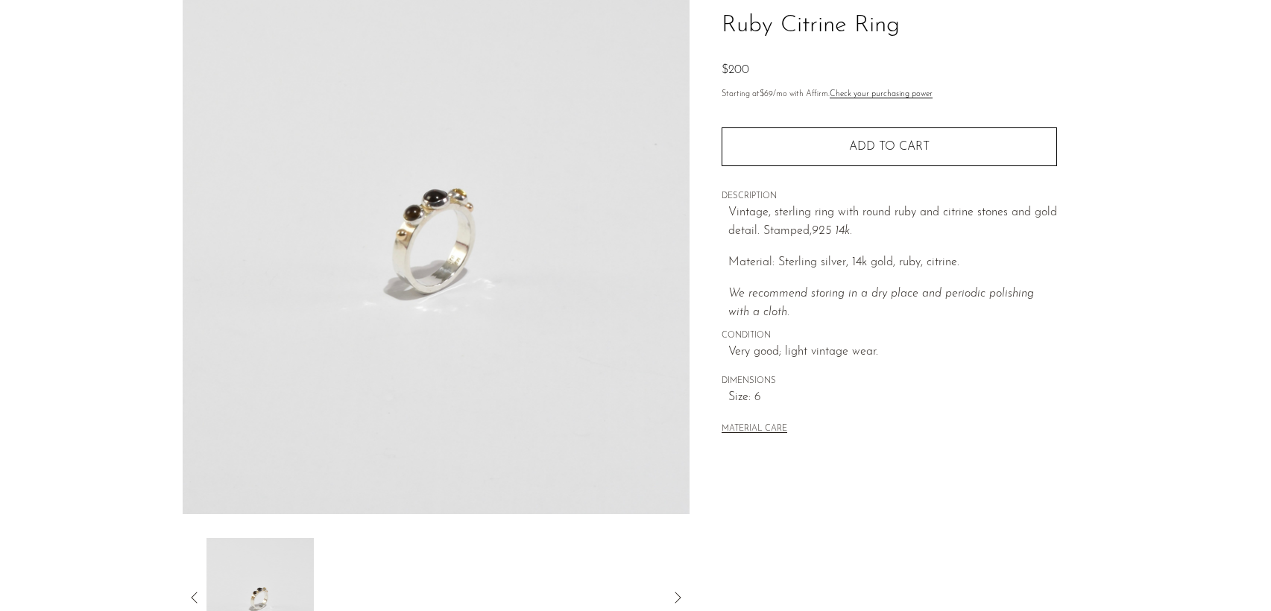
scroll to position [0, 0]
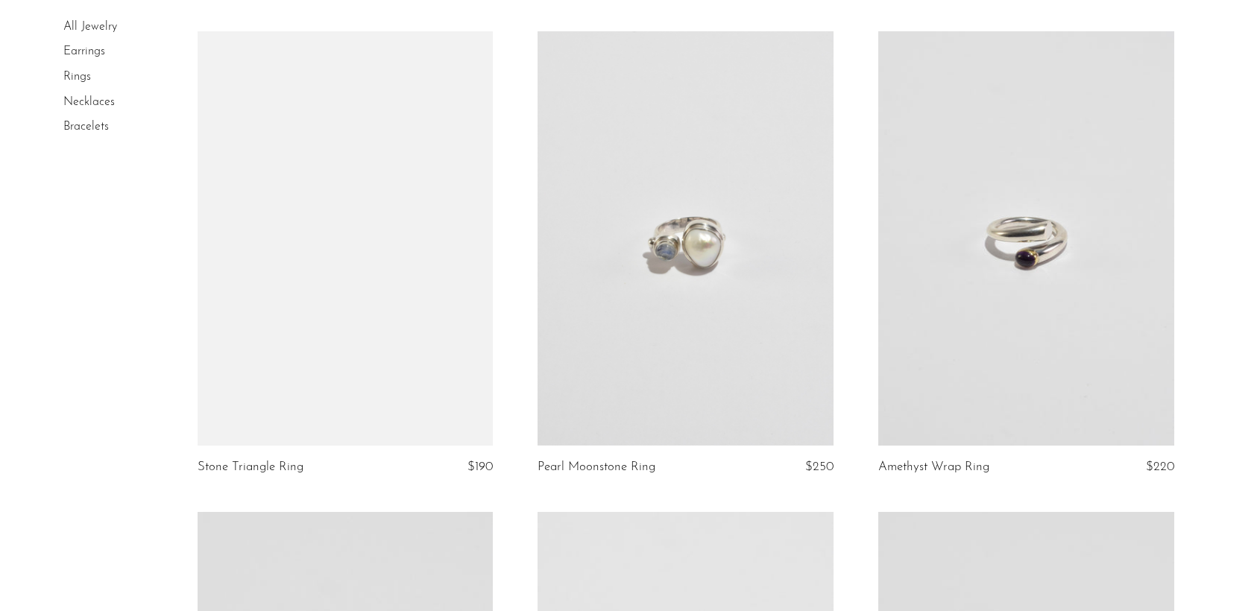
scroll to position [2982, 0]
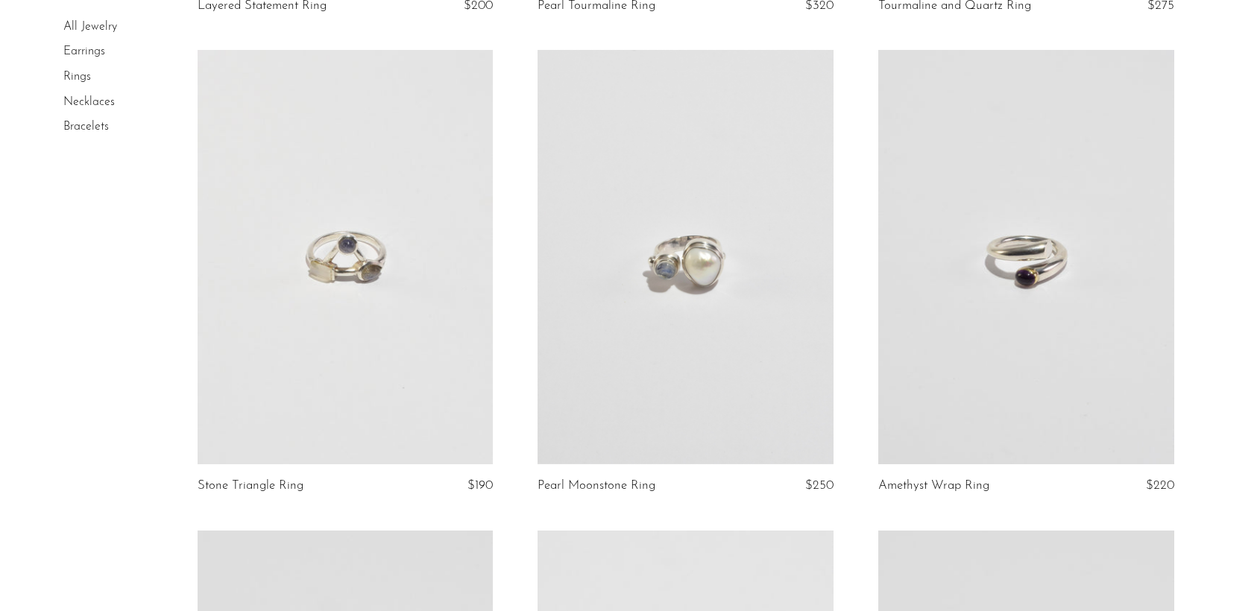
click at [622, 323] on link at bounding box center [685, 257] width 296 height 414
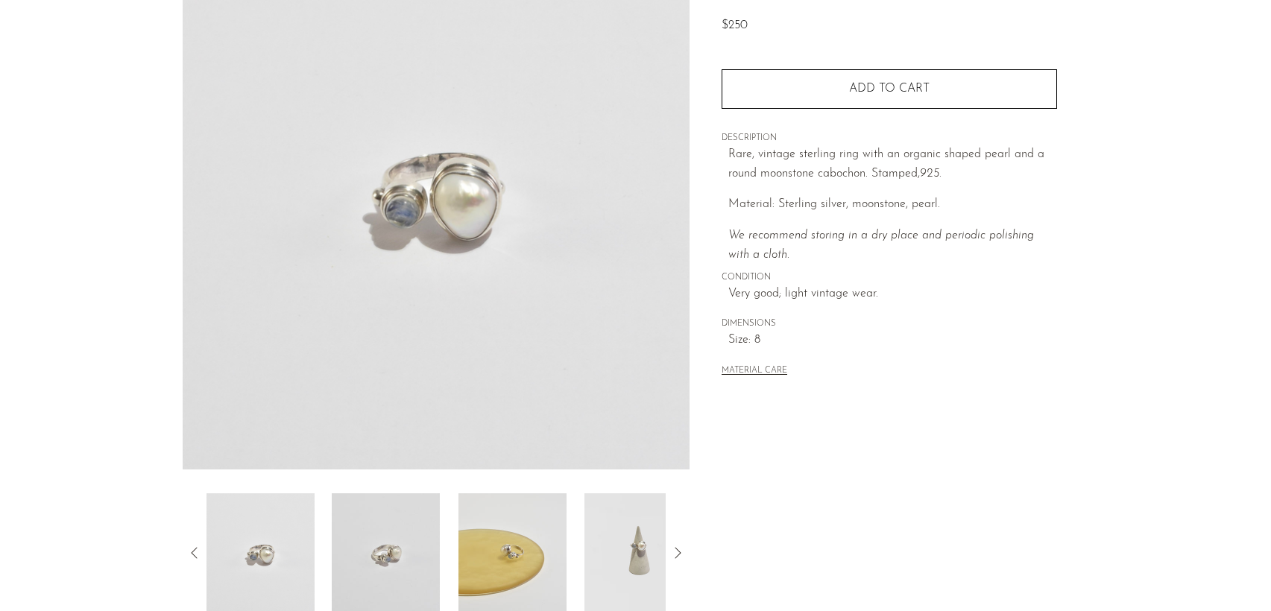
scroll to position [136, 0]
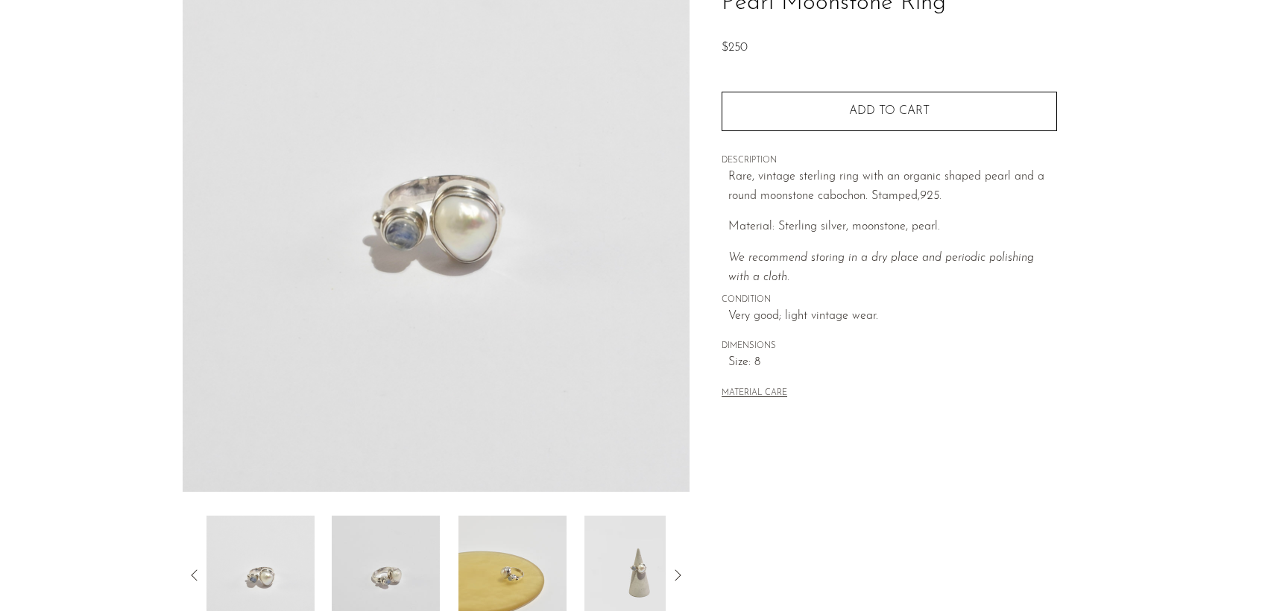
click at [649, 579] on img at bounding box center [638, 575] width 108 height 119
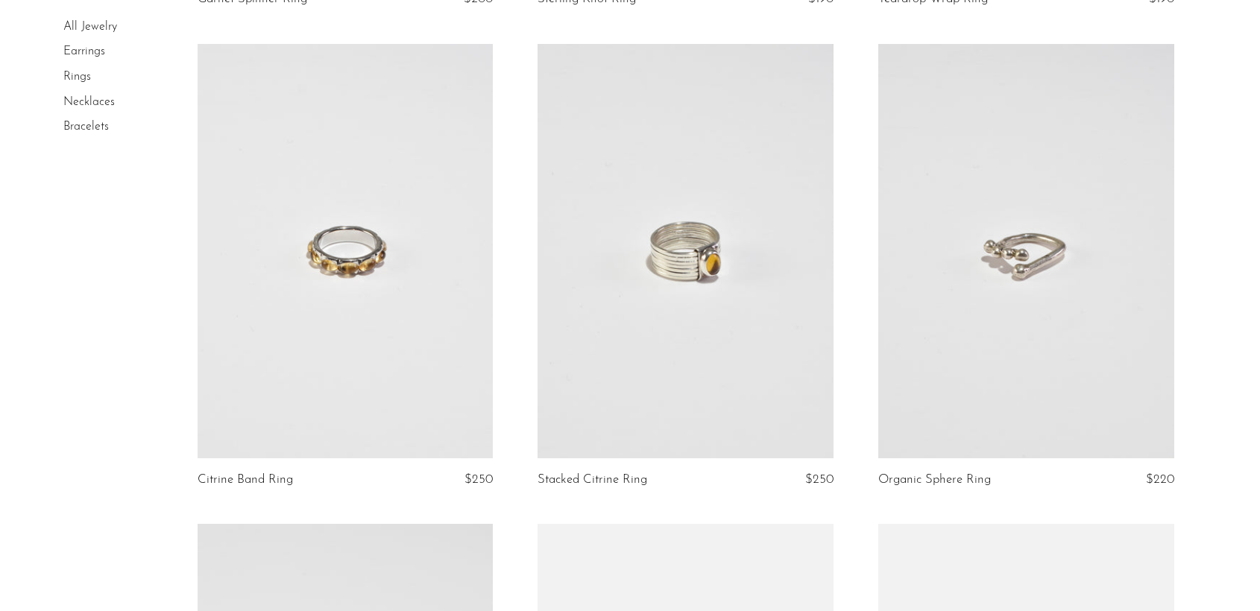
scroll to position [3951, 0]
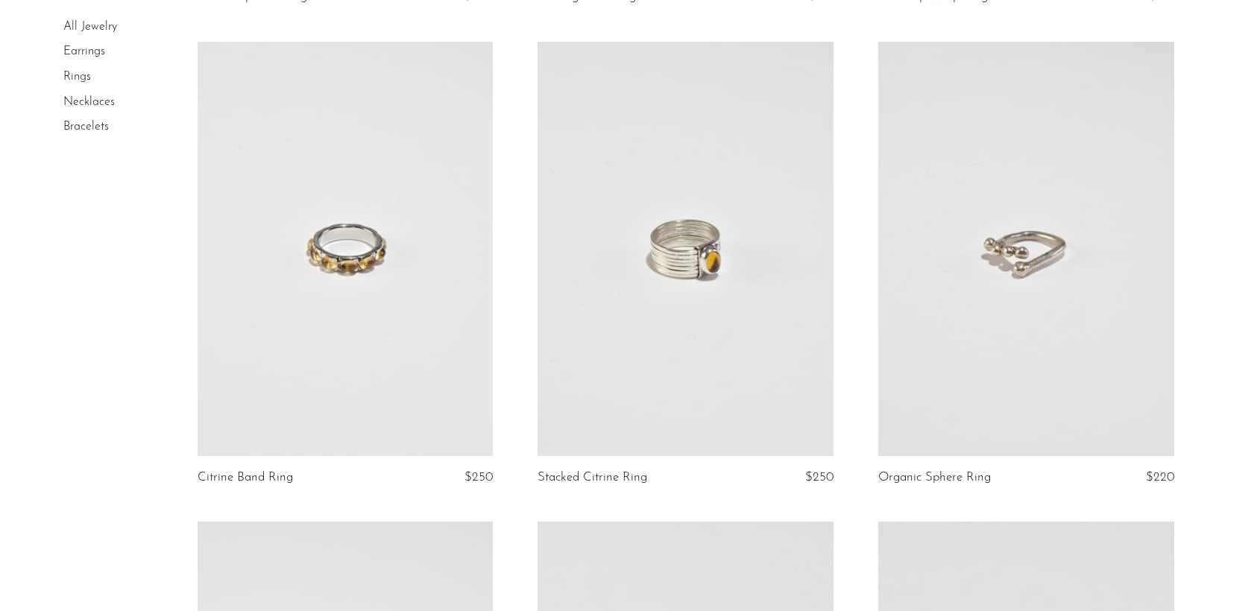
click at [706, 399] on link at bounding box center [685, 249] width 296 height 414
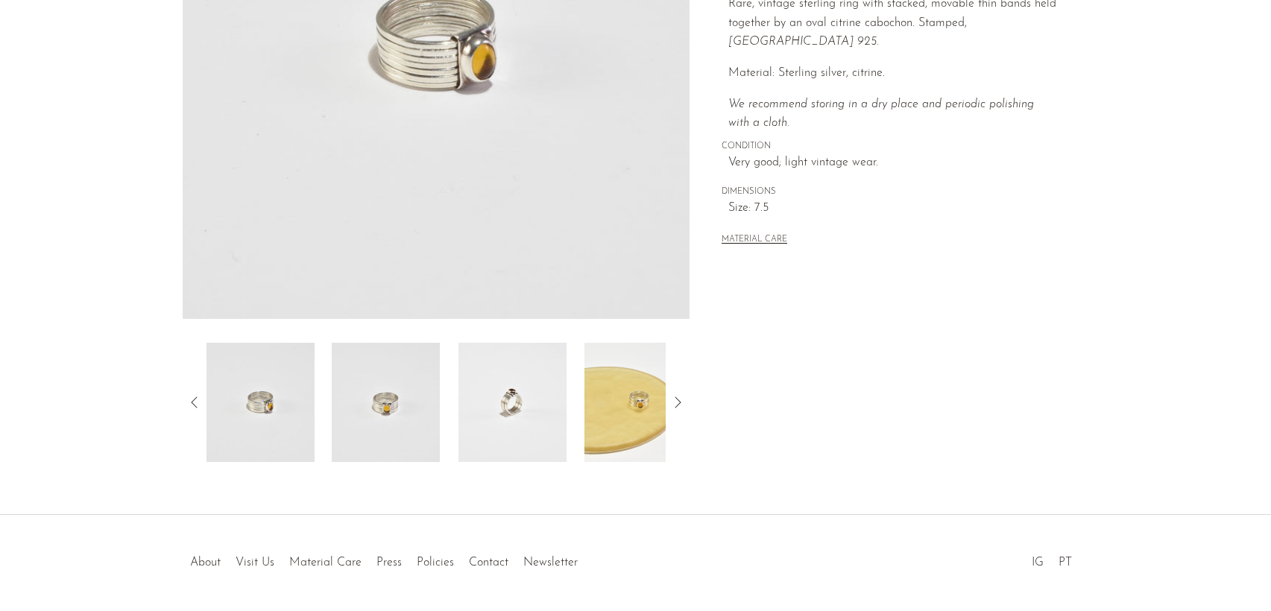
scroll to position [359, 0]
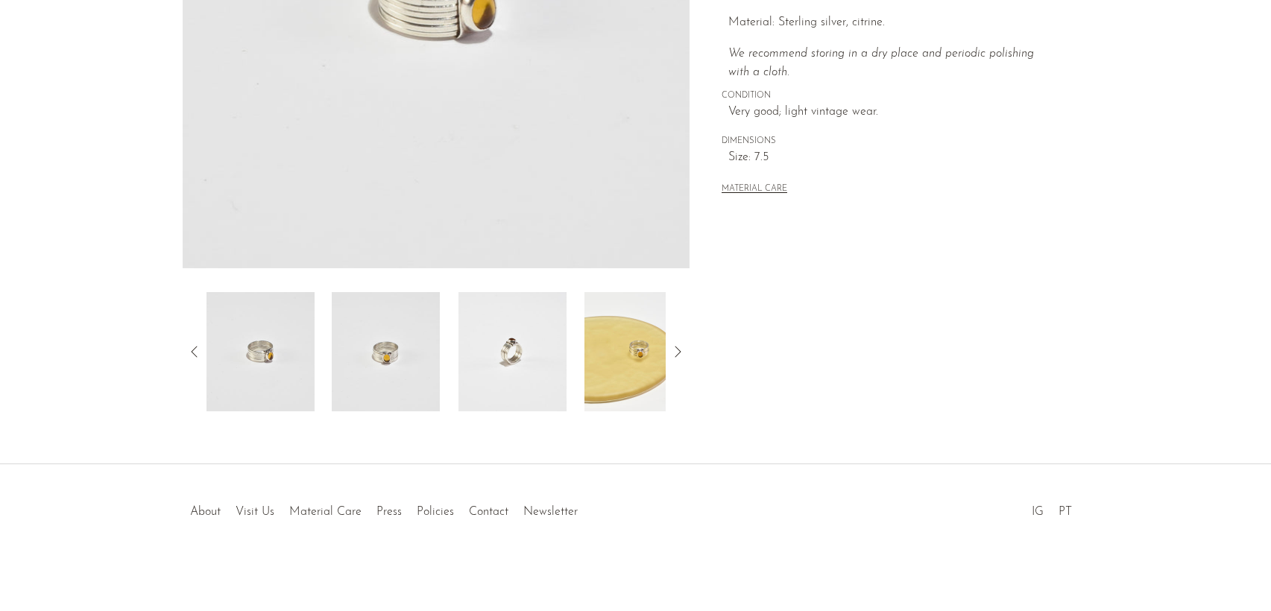
click at [418, 343] on img at bounding box center [386, 351] width 108 height 119
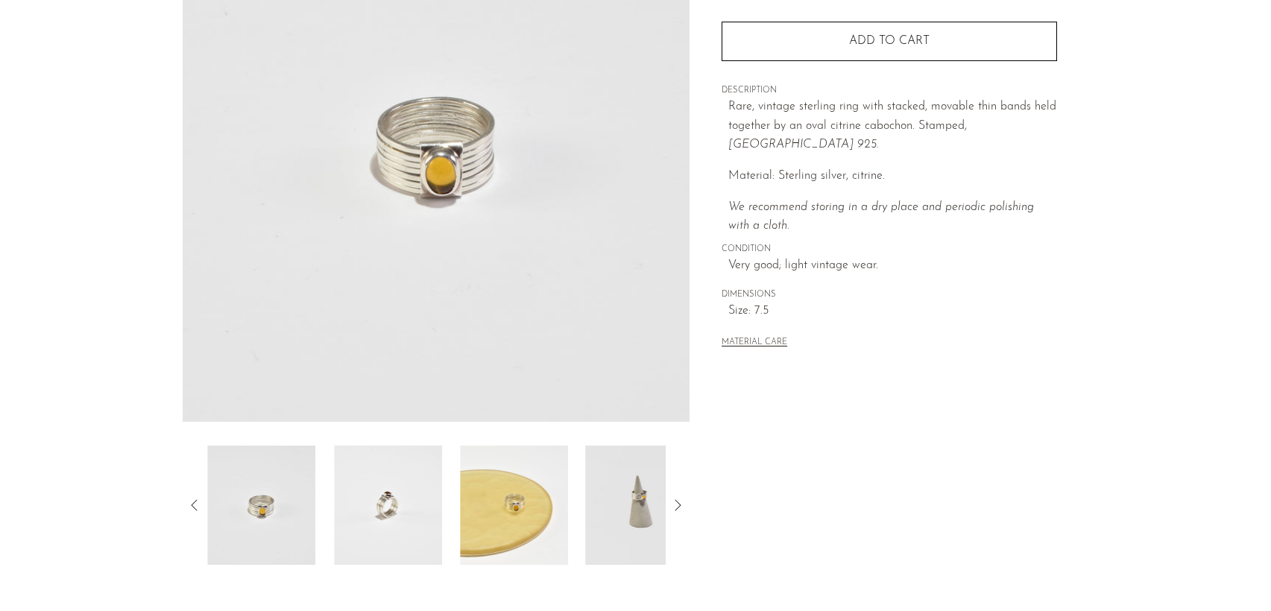
scroll to position [136, 0]
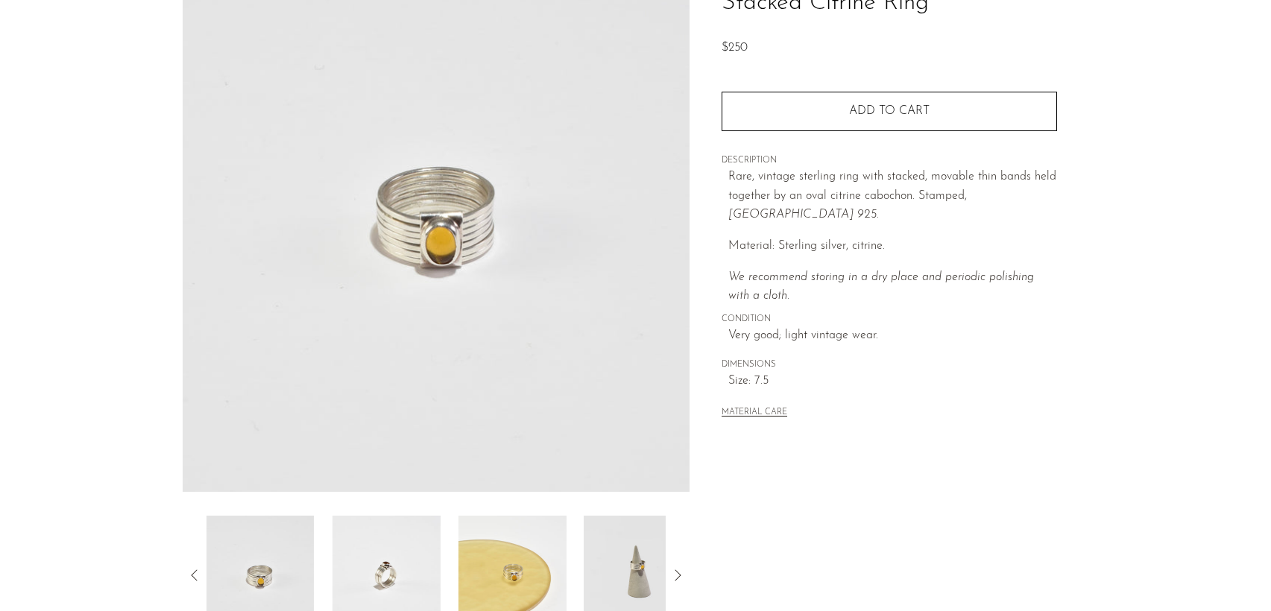
click at [399, 583] on img at bounding box center [386, 575] width 108 height 119
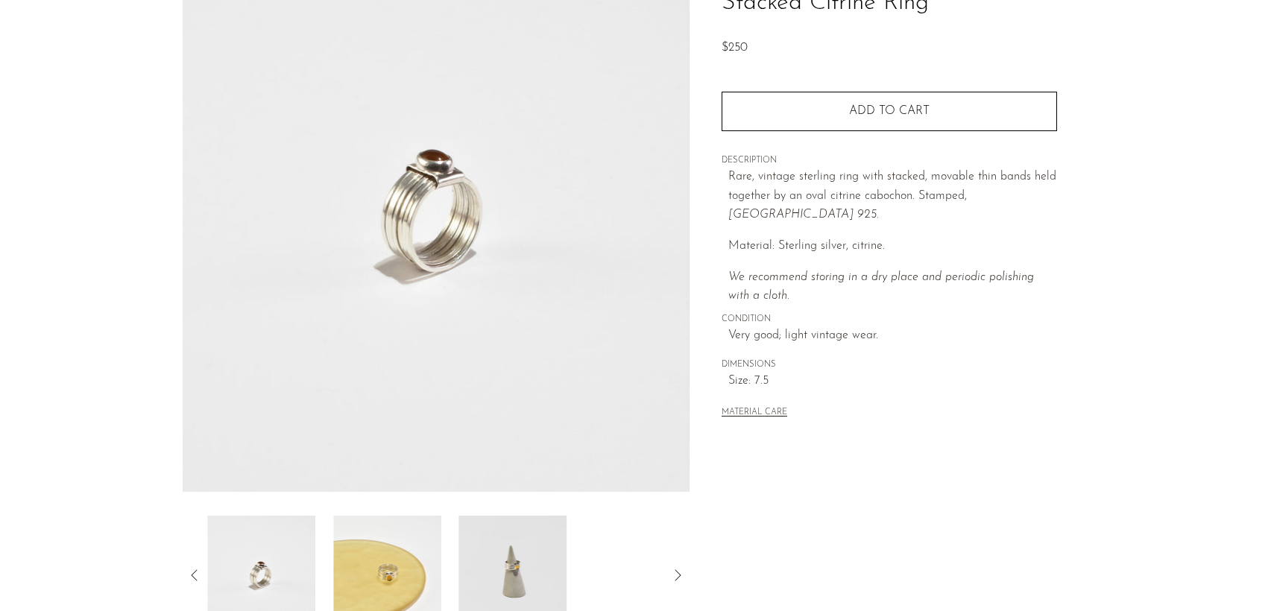
click at [419, 566] on img at bounding box center [387, 575] width 108 height 119
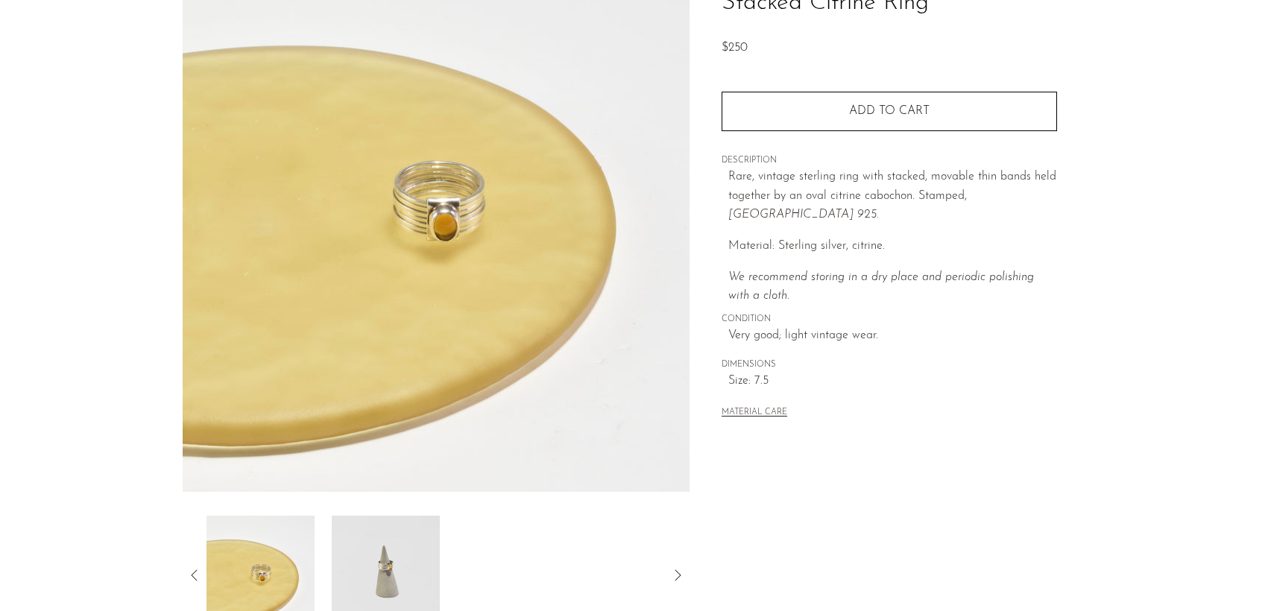
click at [411, 552] on img at bounding box center [386, 575] width 108 height 119
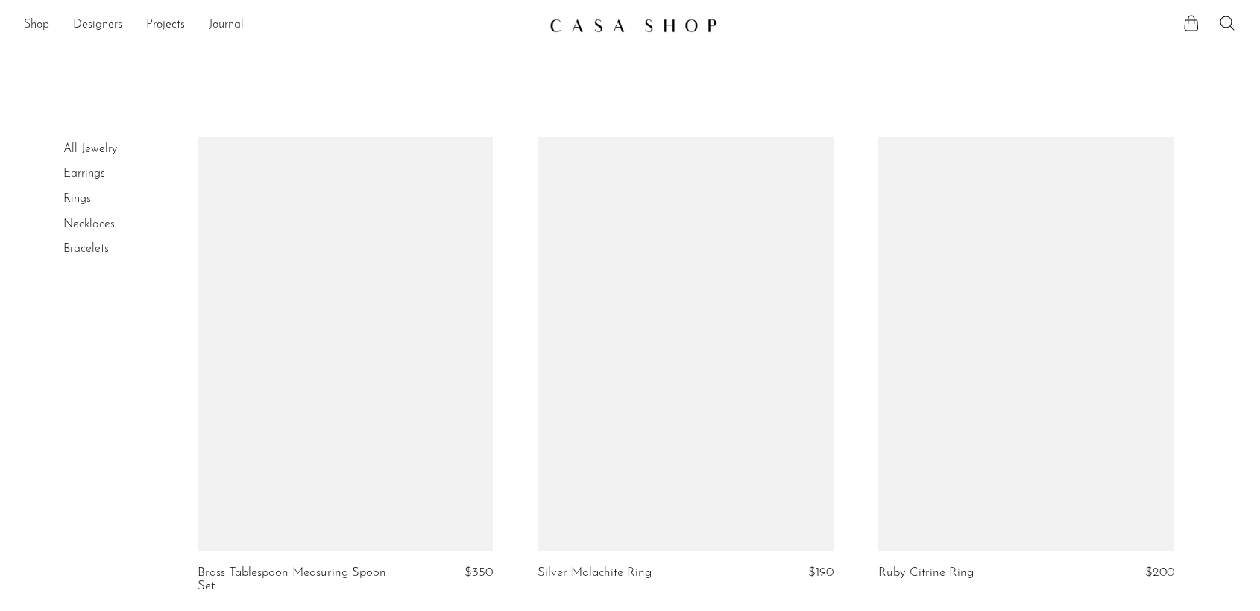
scroll to position [3951, 0]
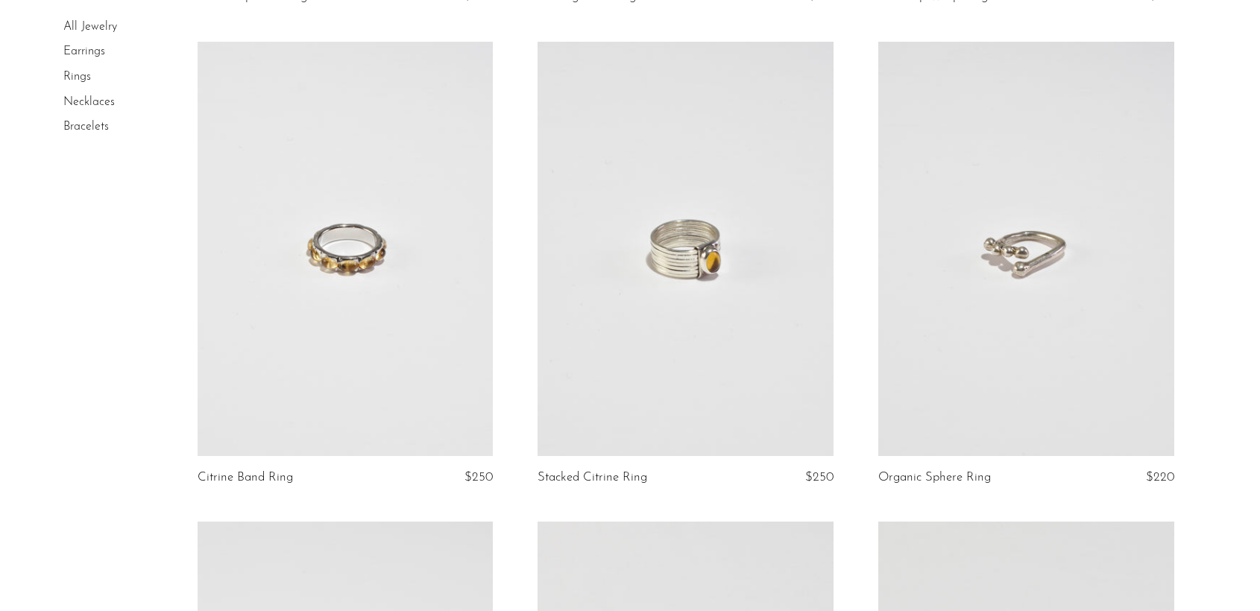
click at [420, 297] on link at bounding box center [346, 249] width 296 height 414
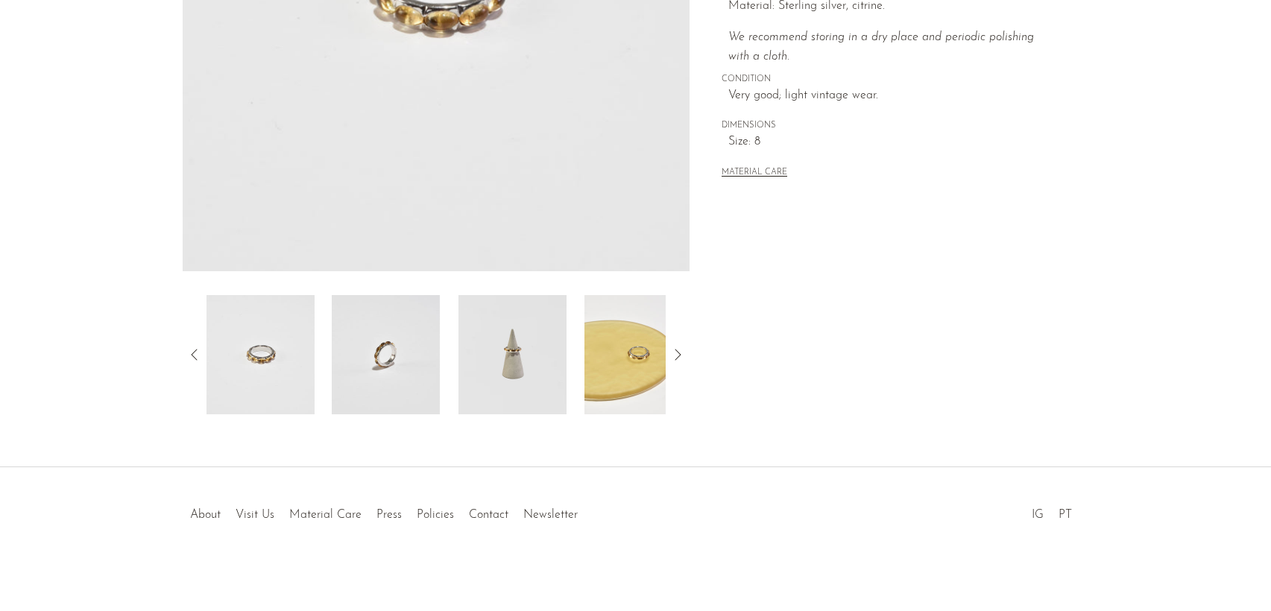
scroll to position [359, 0]
click at [549, 361] on img at bounding box center [512, 351] width 108 height 119
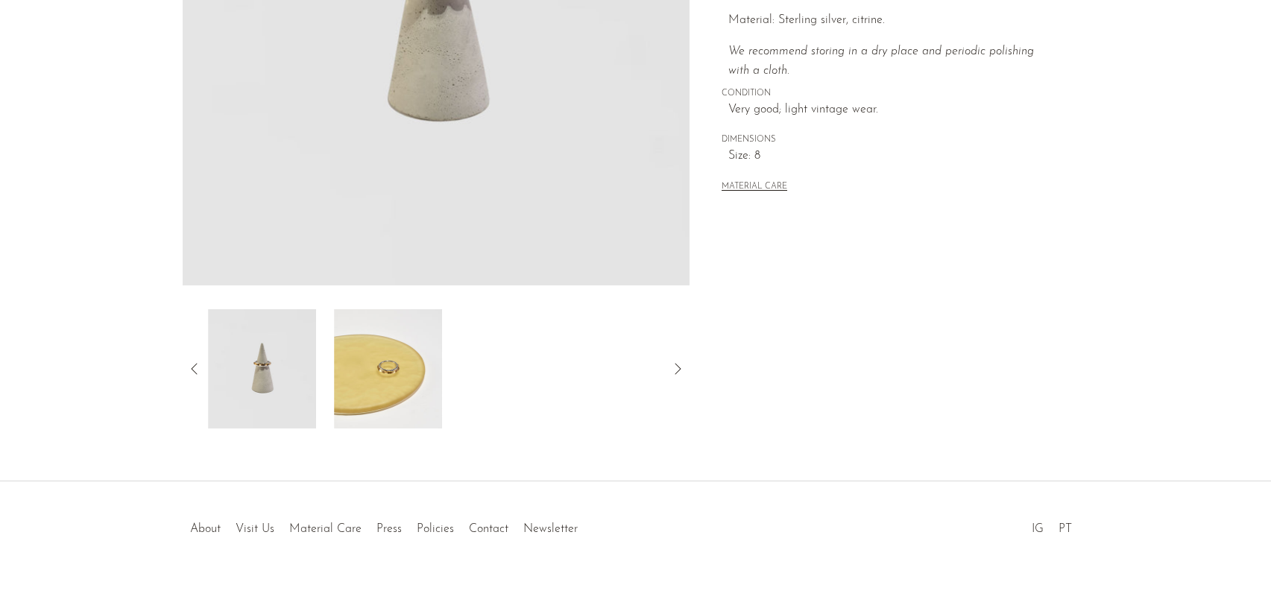
scroll to position [210, 0]
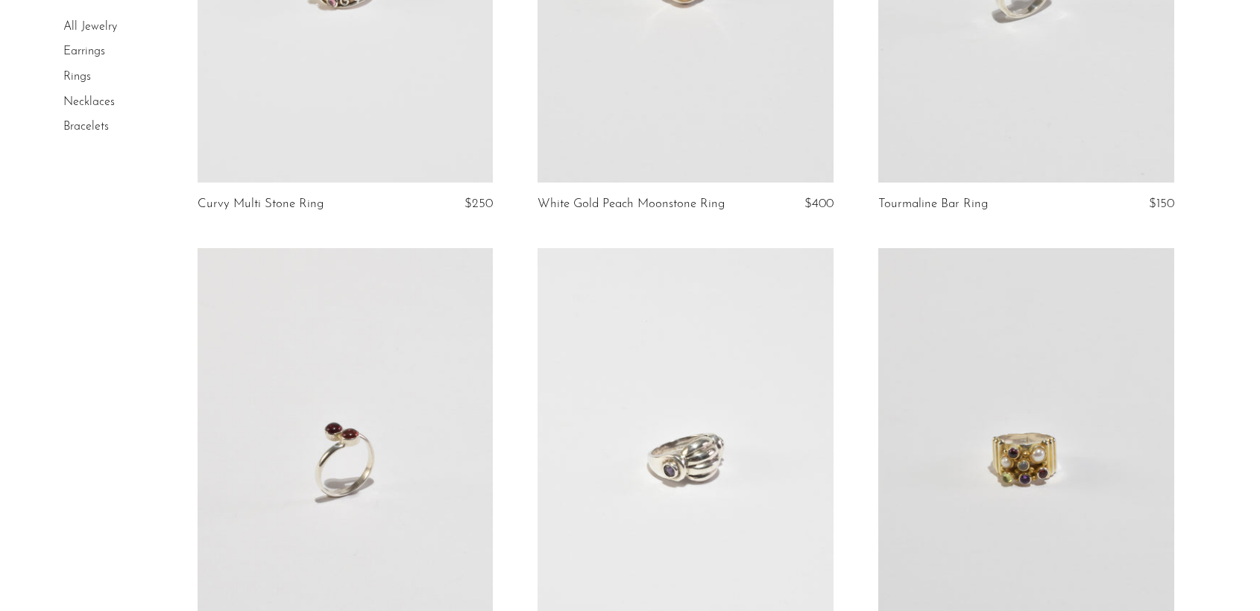
scroll to position [4920, 0]
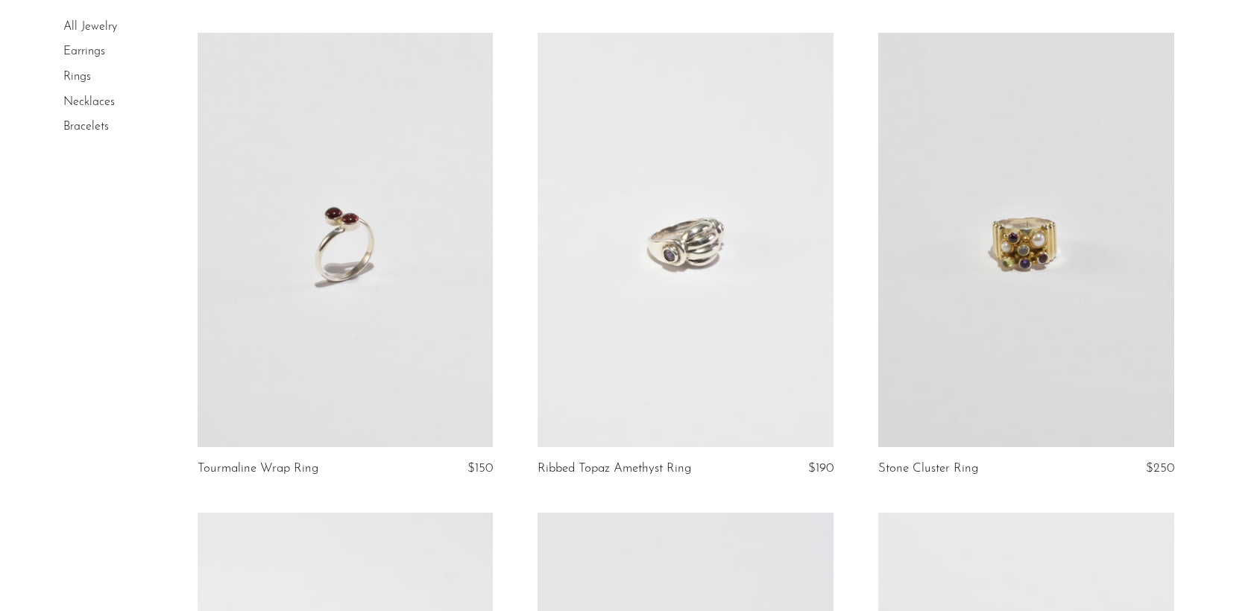
click at [347, 223] on link at bounding box center [346, 240] width 296 height 414
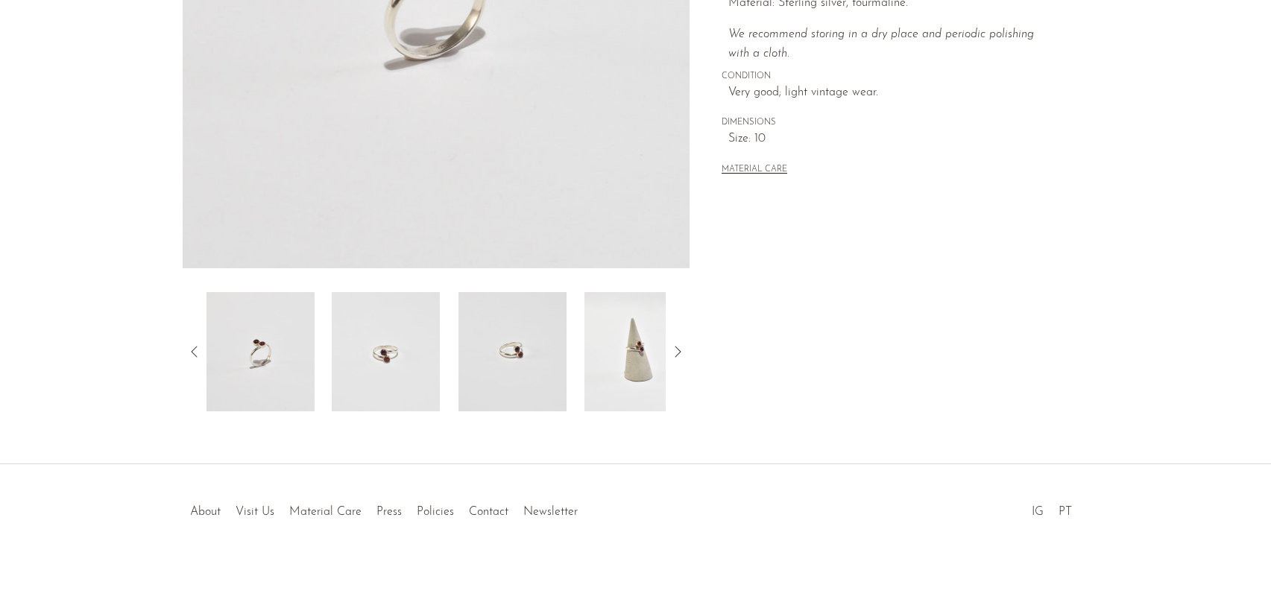
click at [602, 378] on img at bounding box center [638, 351] width 108 height 119
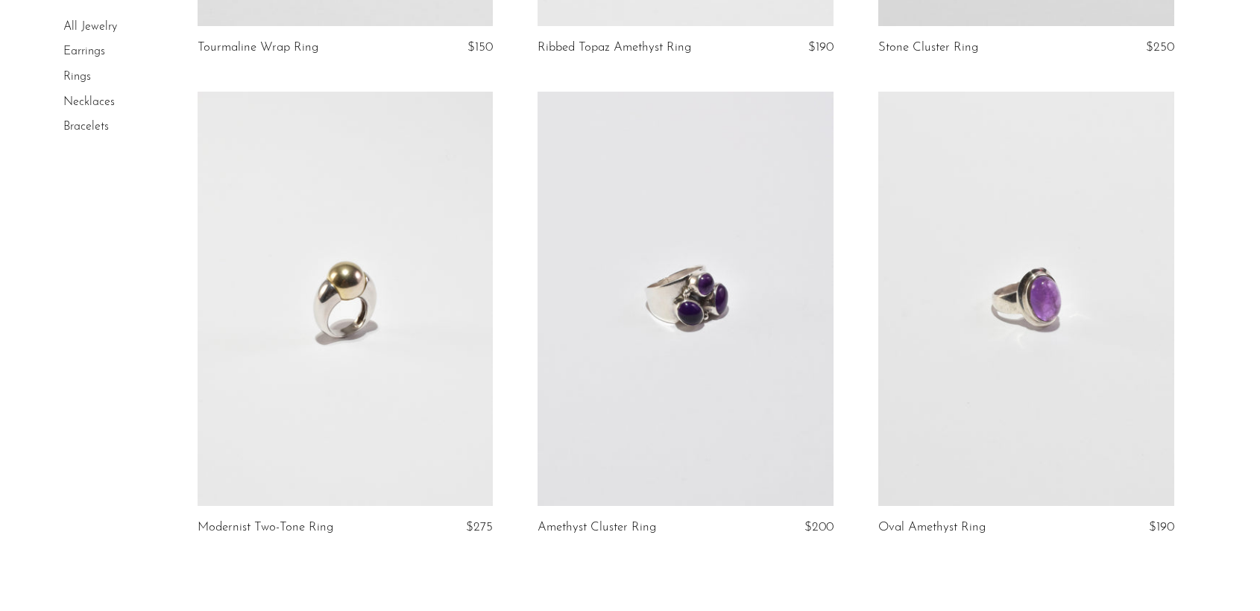
scroll to position [5367, 0]
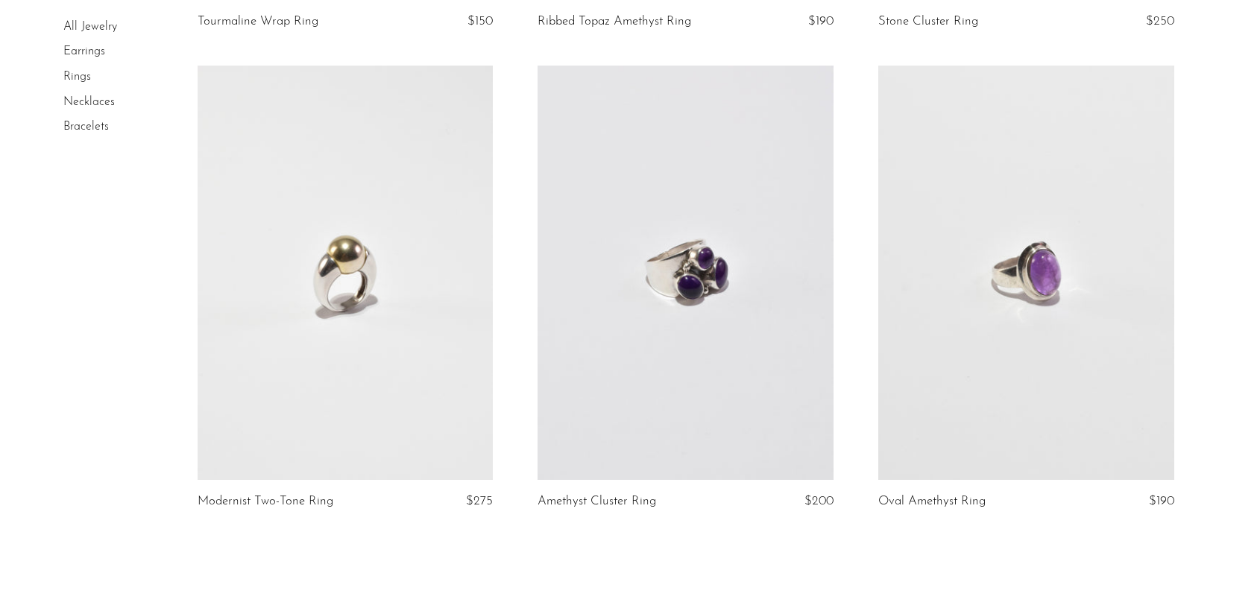
click at [769, 382] on link at bounding box center [685, 273] width 296 height 414
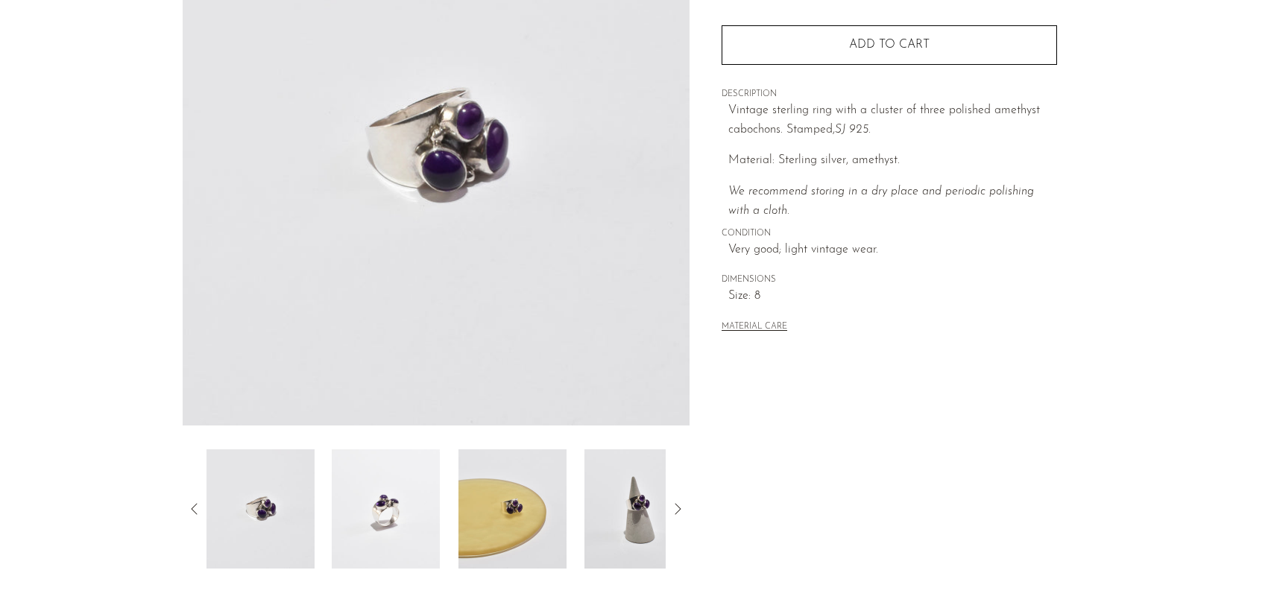
scroll to position [224, 0]
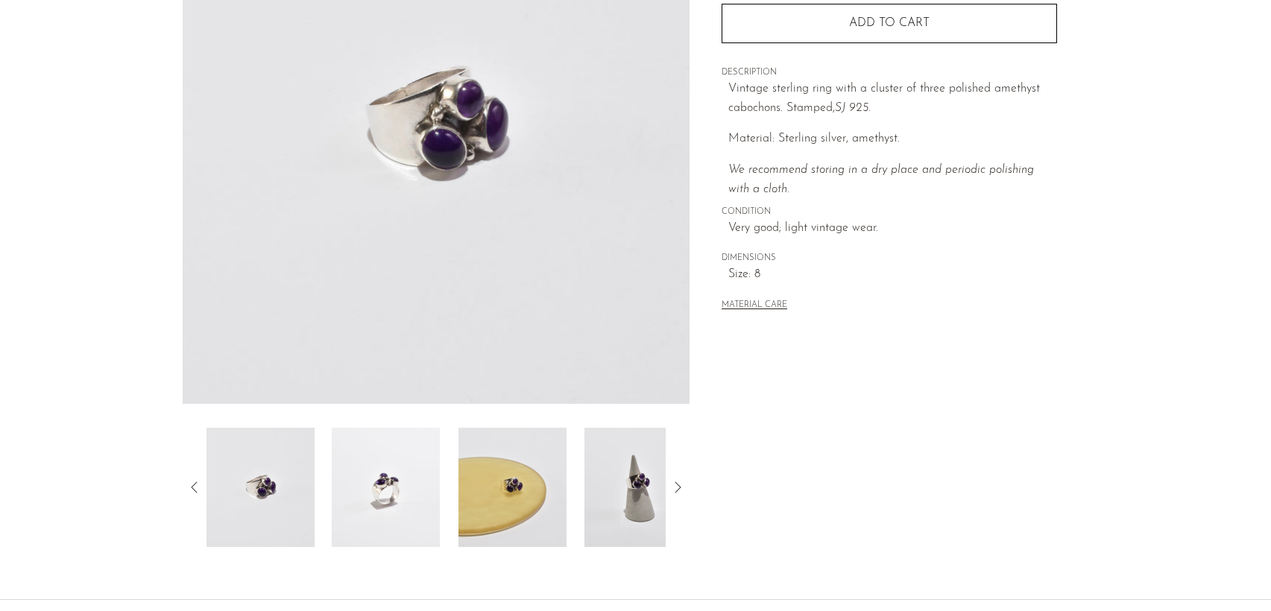
click at [656, 470] on img at bounding box center [638, 487] width 108 height 119
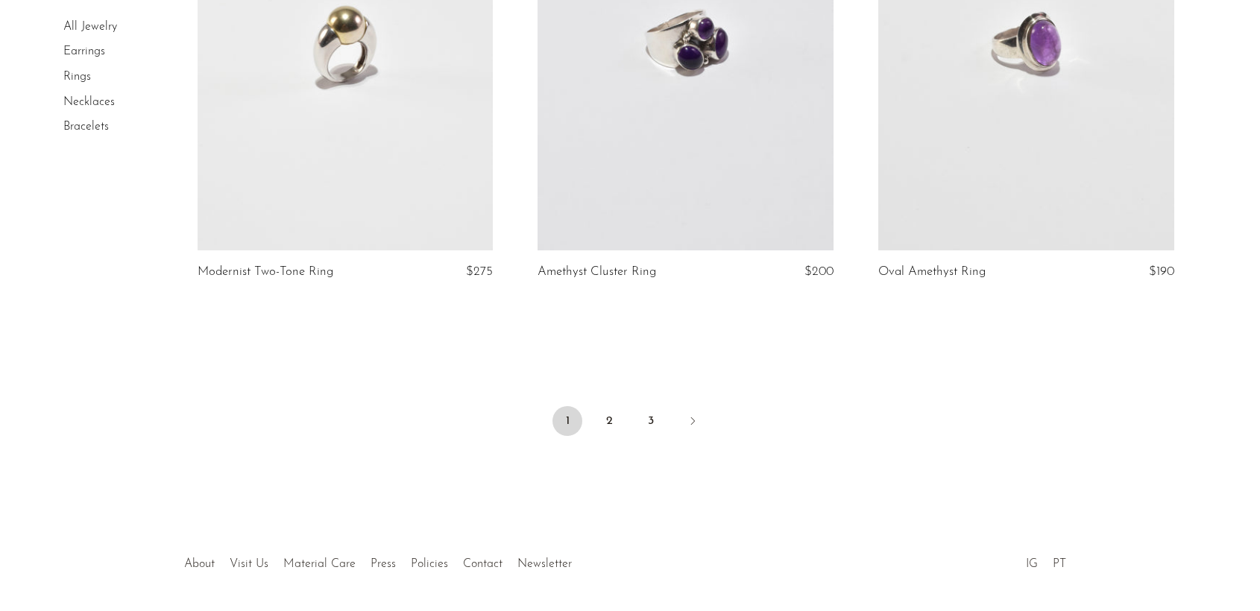
scroll to position [5649, 0]
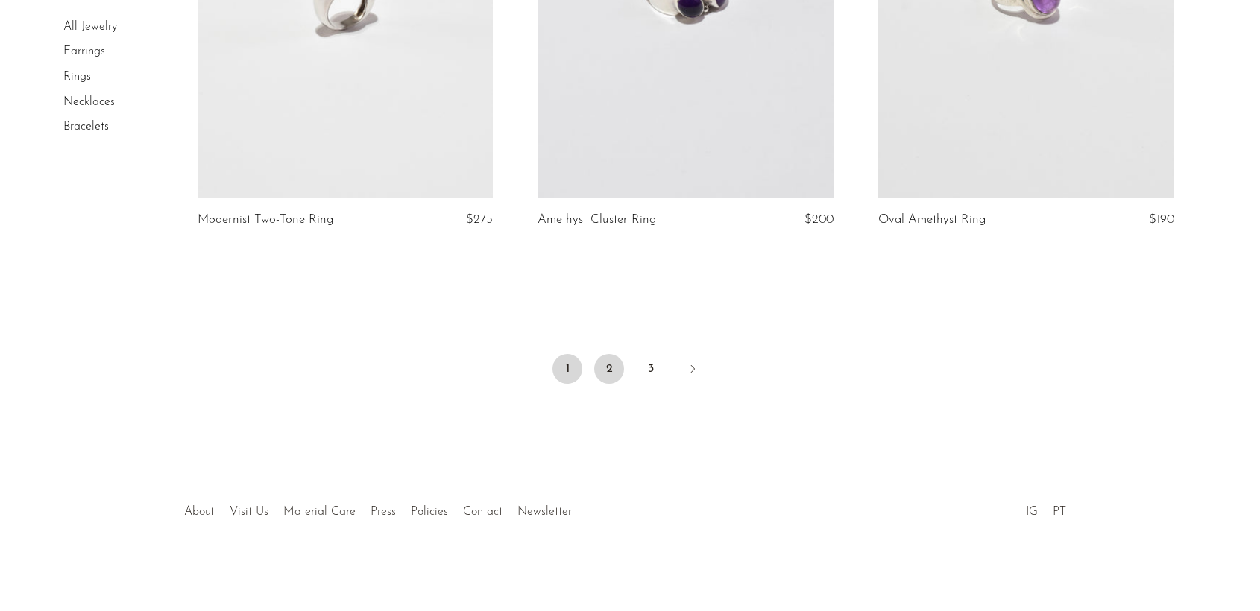
click at [620, 370] on link "2" at bounding box center [609, 369] width 30 height 30
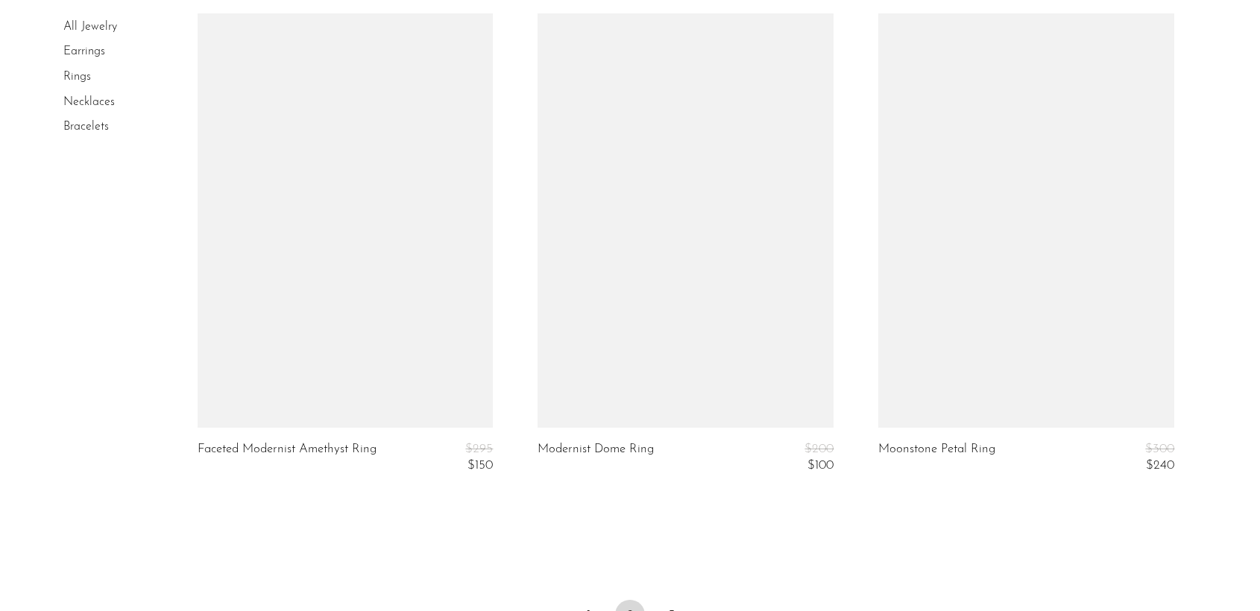
scroll to position [5516, 0]
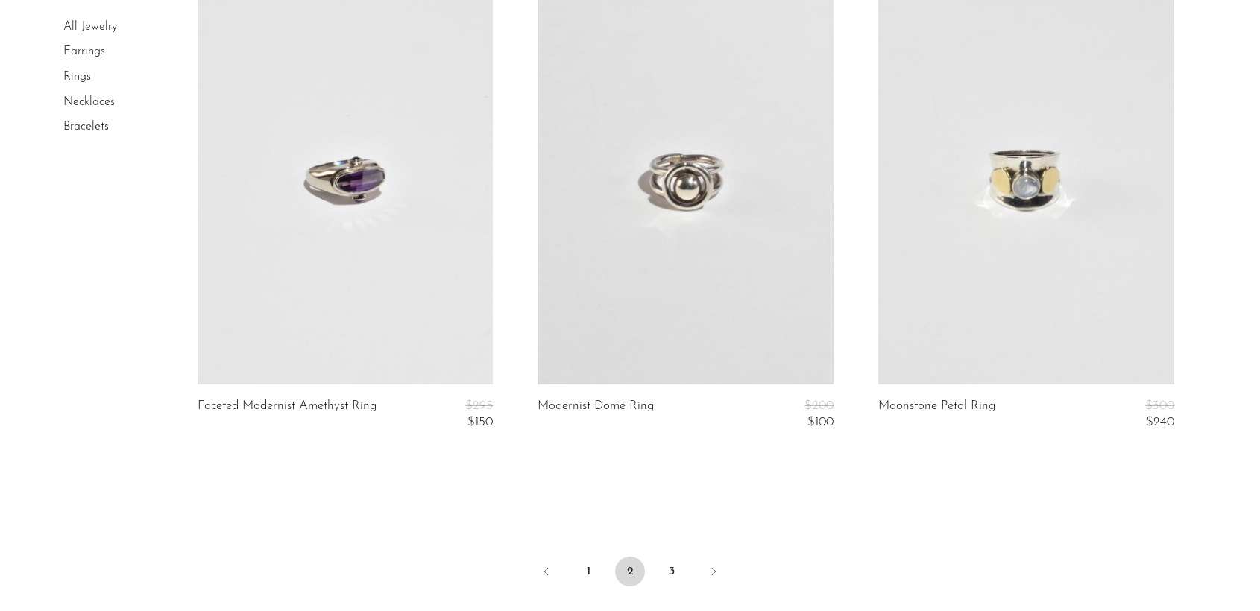
drag, startPoint x: 673, startPoint y: 577, endPoint x: 684, endPoint y: 545, distance: 33.7
click at [675, 575] on link "3" at bounding box center [672, 572] width 30 height 30
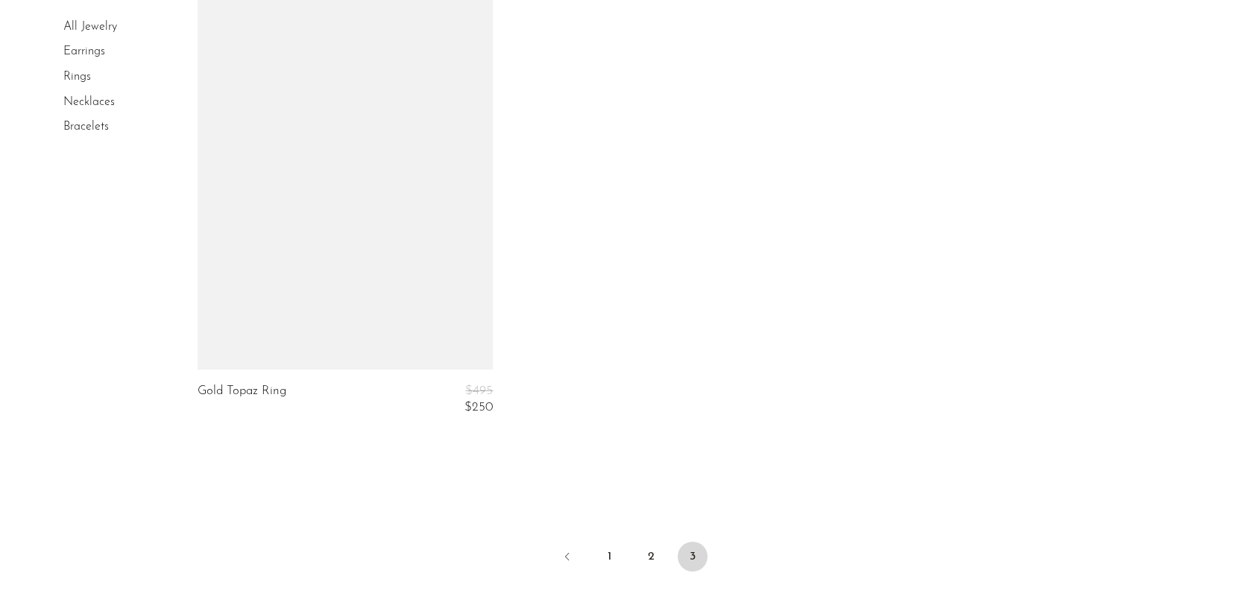
scroll to position [5322, 0]
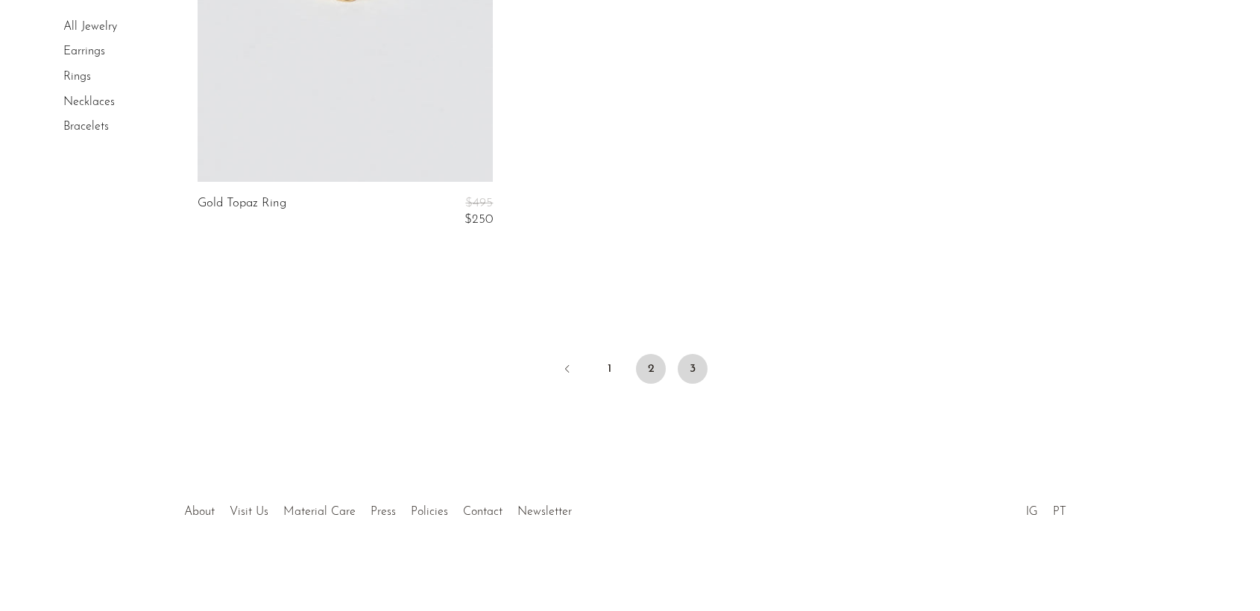
click at [649, 374] on link "2" at bounding box center [651, 369] width 30 height 30
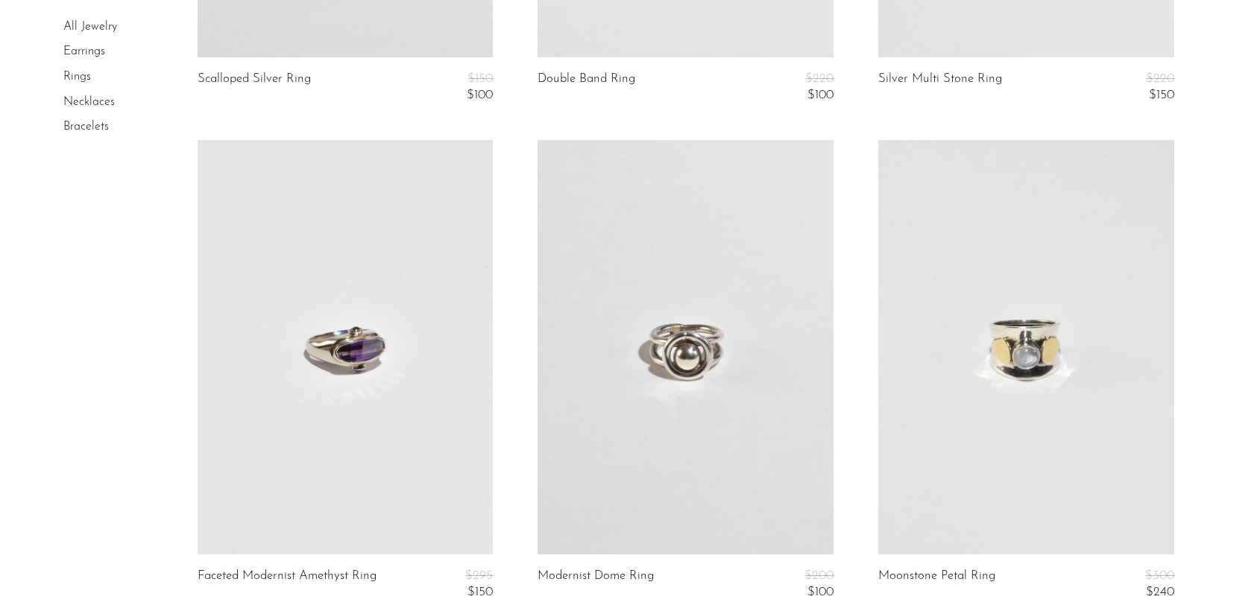
scroll to position [5272, 0]
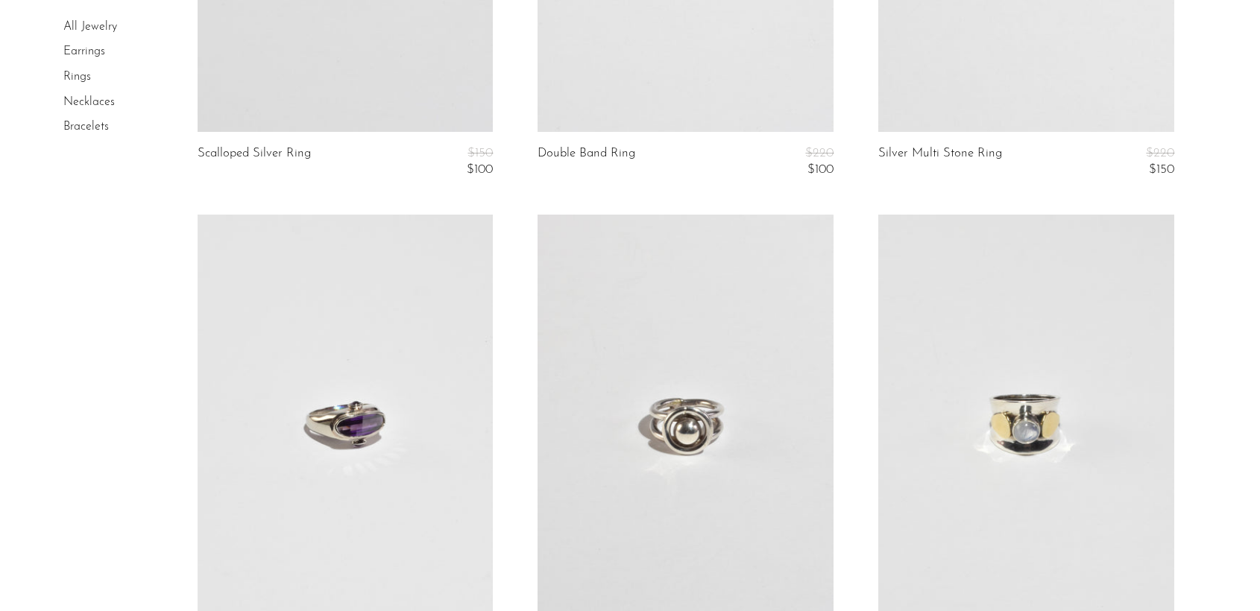
click at [473, 407] on link at bounding box center [346, 422] width 296 height 414
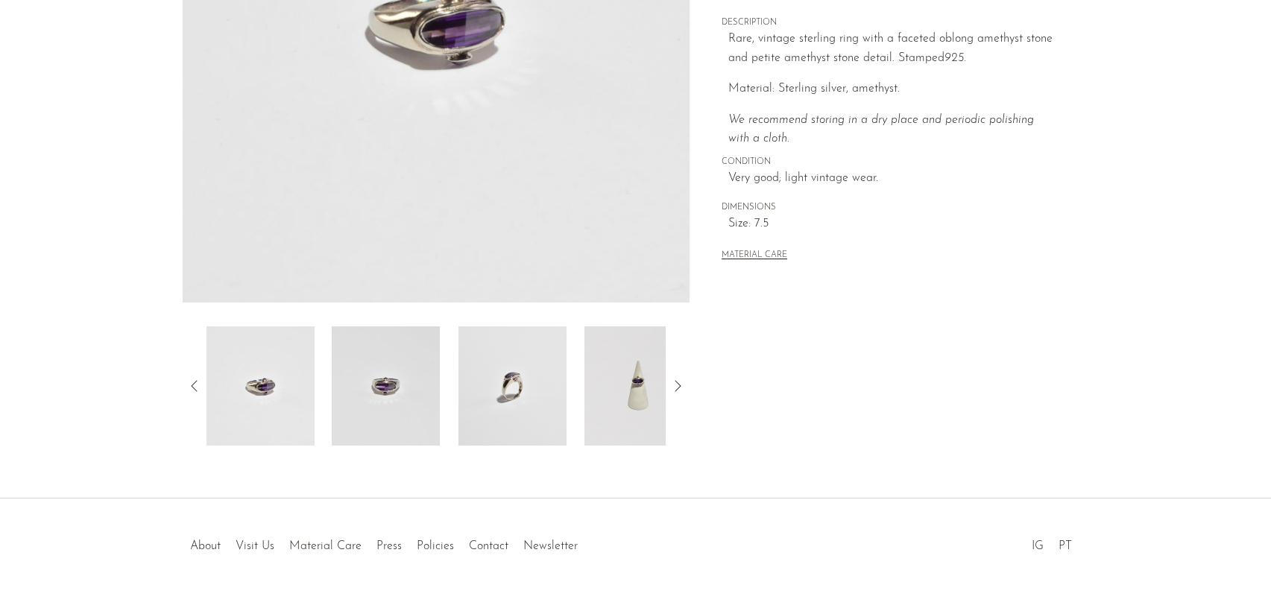
scroll to position [359, 0]
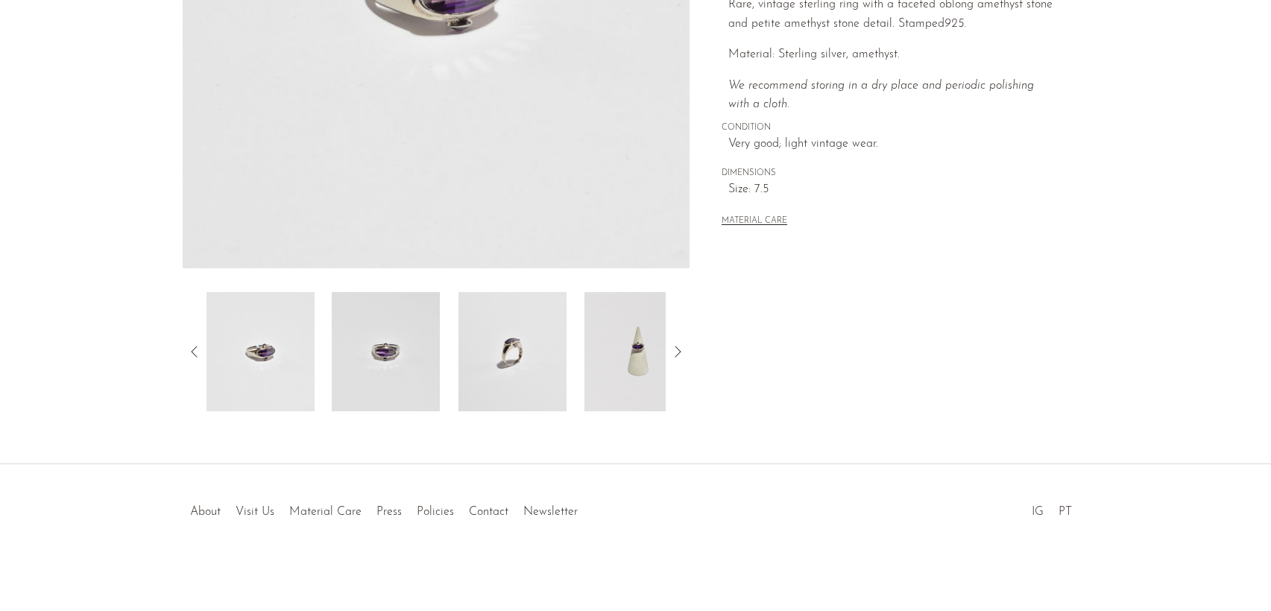
click at [631, 363] on img at bounding box center [638, 351] width 108 height 119
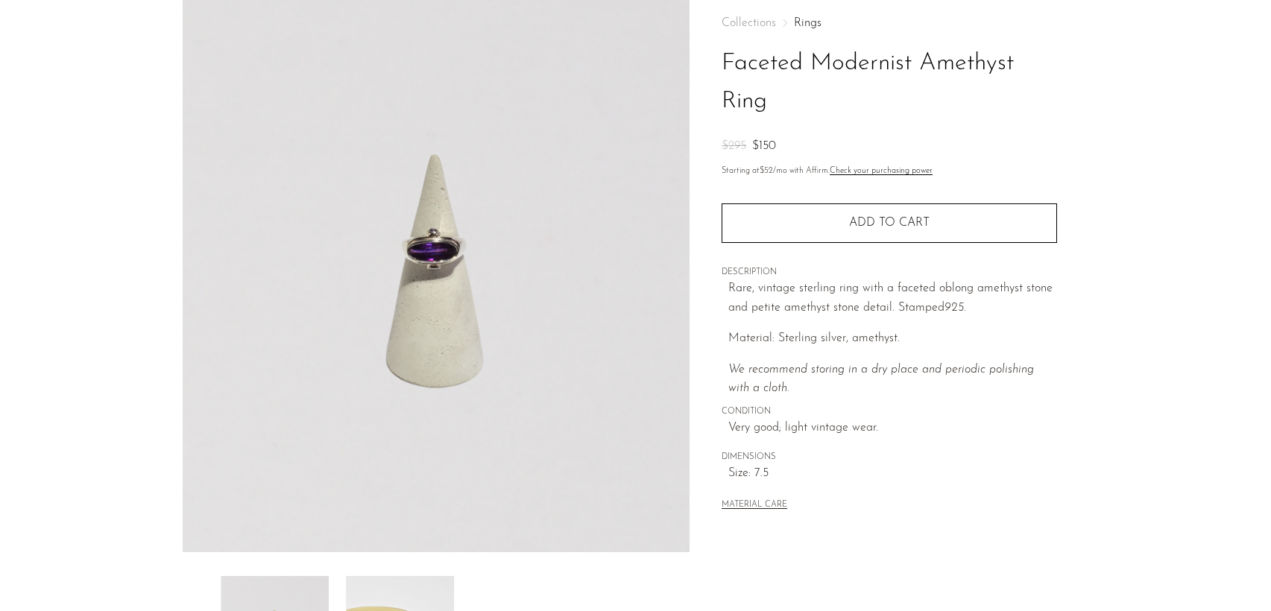
scroll to position [61, 0]
